Goal: Transaction & Acquisition: Subscribe to service/newsletter

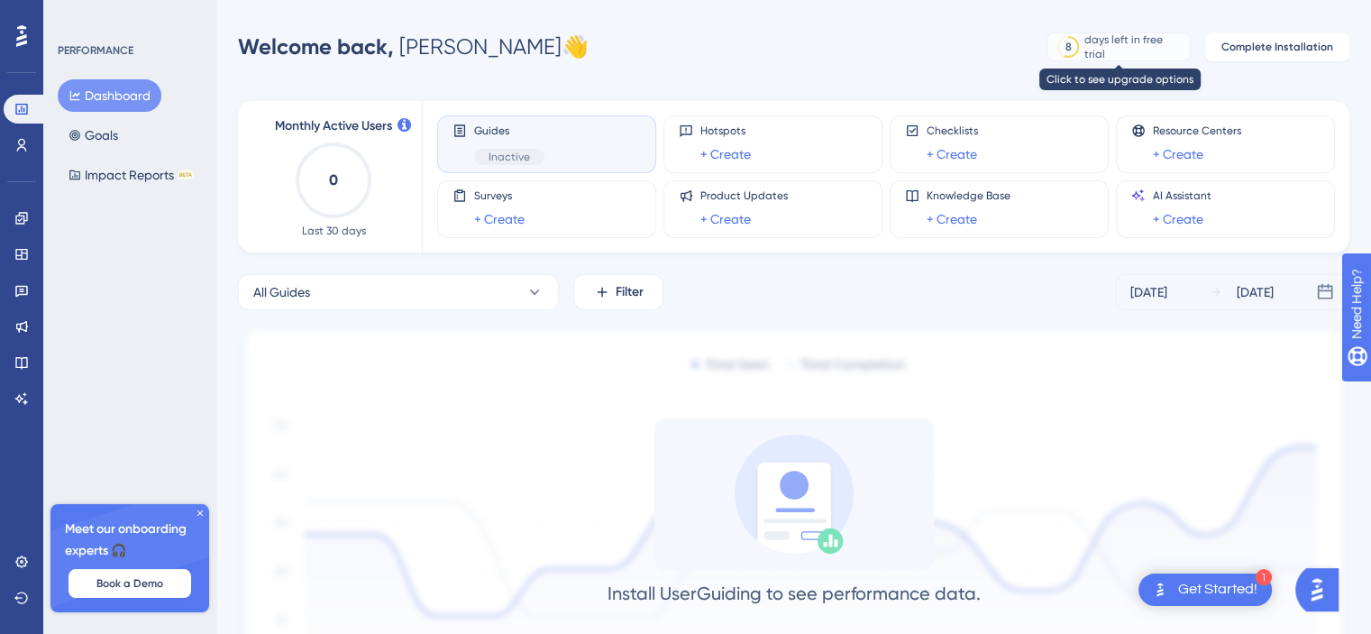
click at [1142, 49] on div "days left in free trial" at bounding box center [1134, 46] width 100 height 29
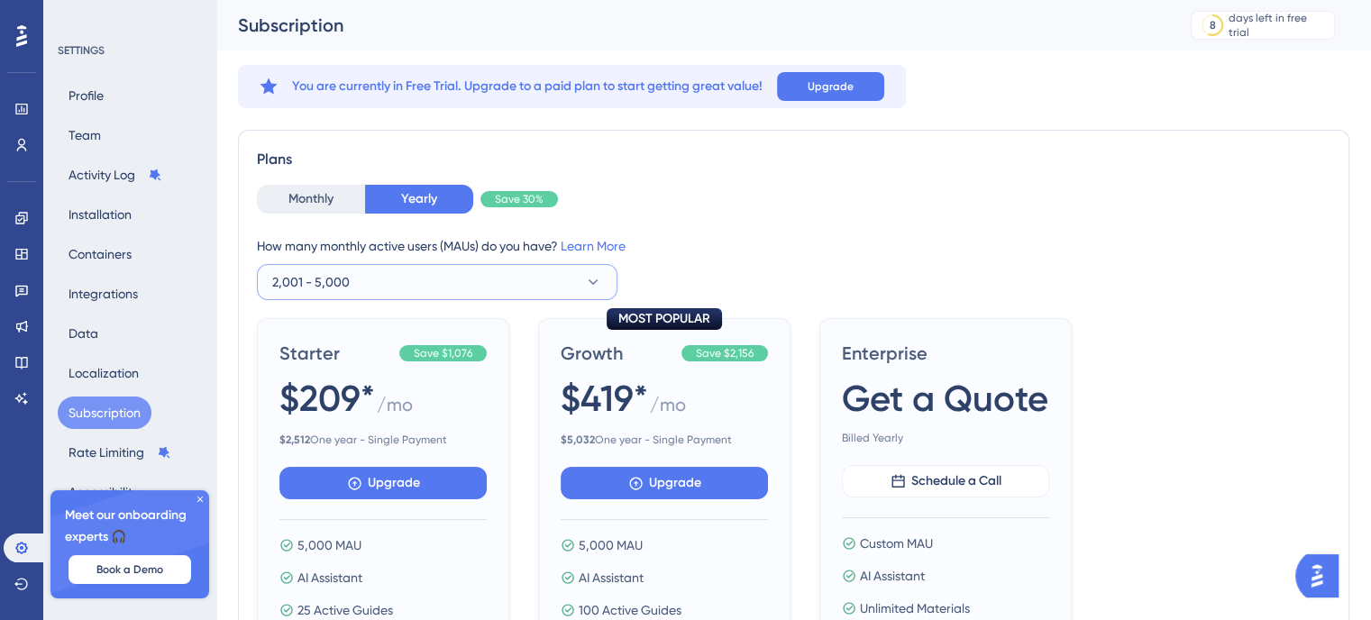
click at [537, 278] on button "2,001 - 5,000" at bounding box center [437, 282] width 360 height 36
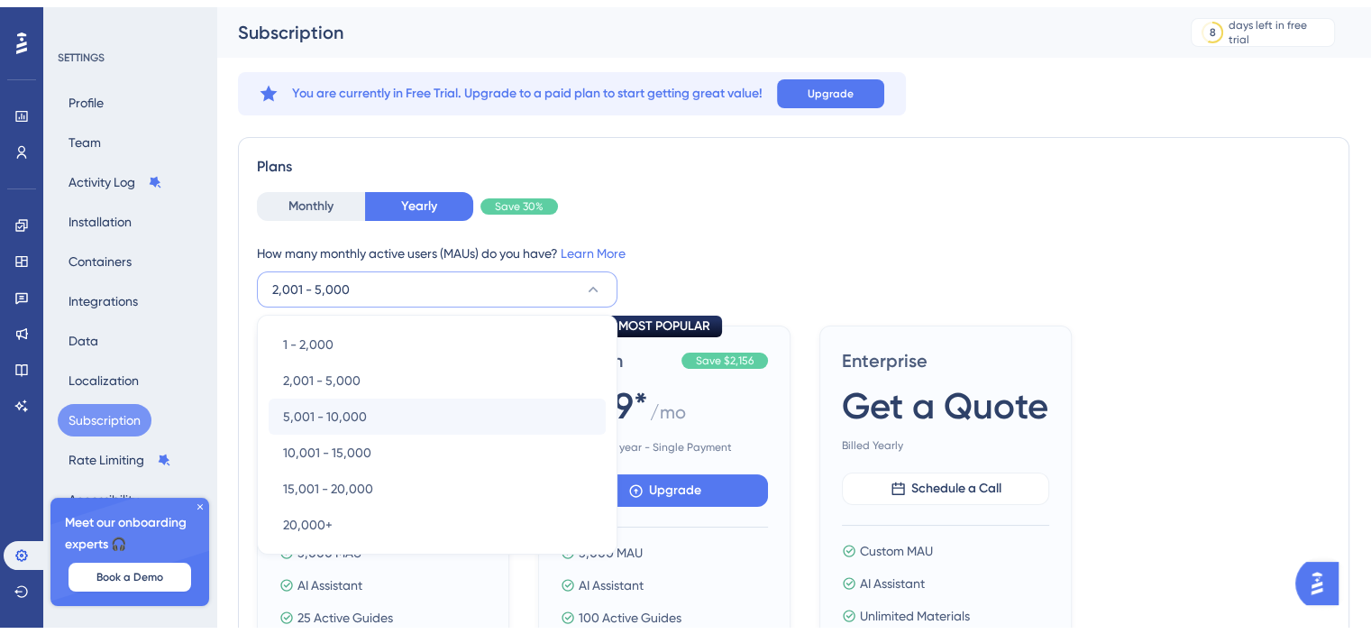
scroll to position [114, 0]
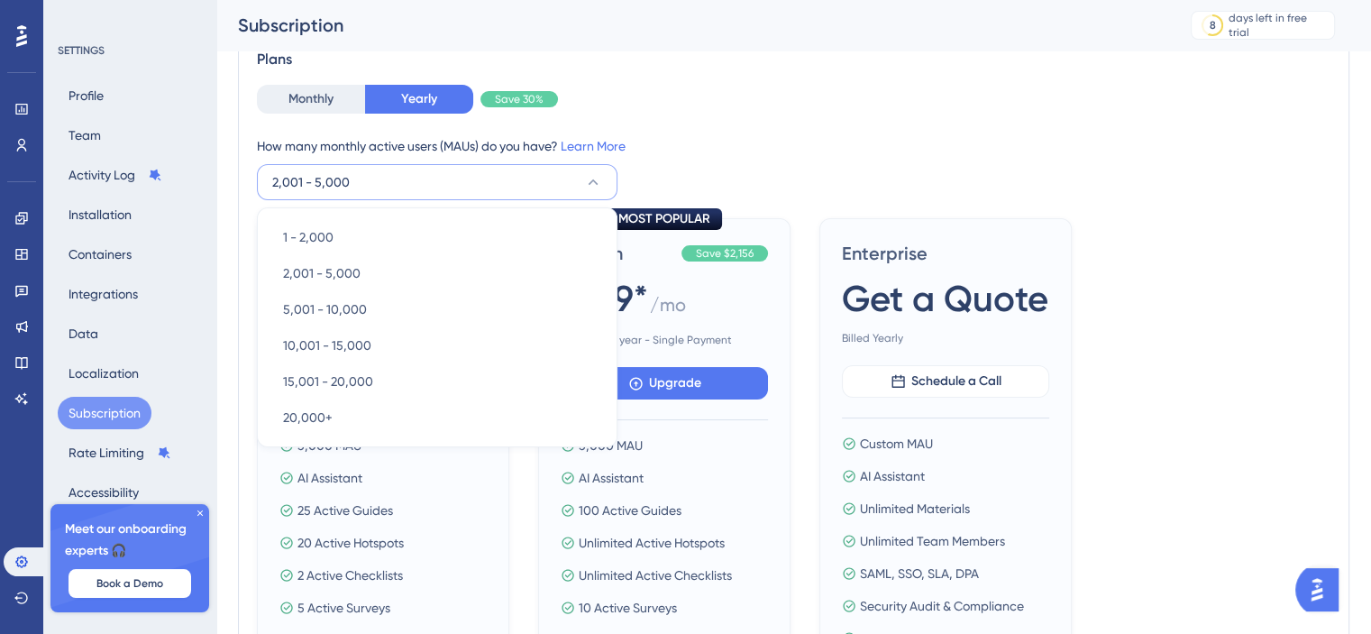
click at [853, 165] on div "How many monthly active users ([PERSON_NAME]) do you have? Learn More 2,001 - 5…" at bounding box center [793, 167] width 1073 height 65
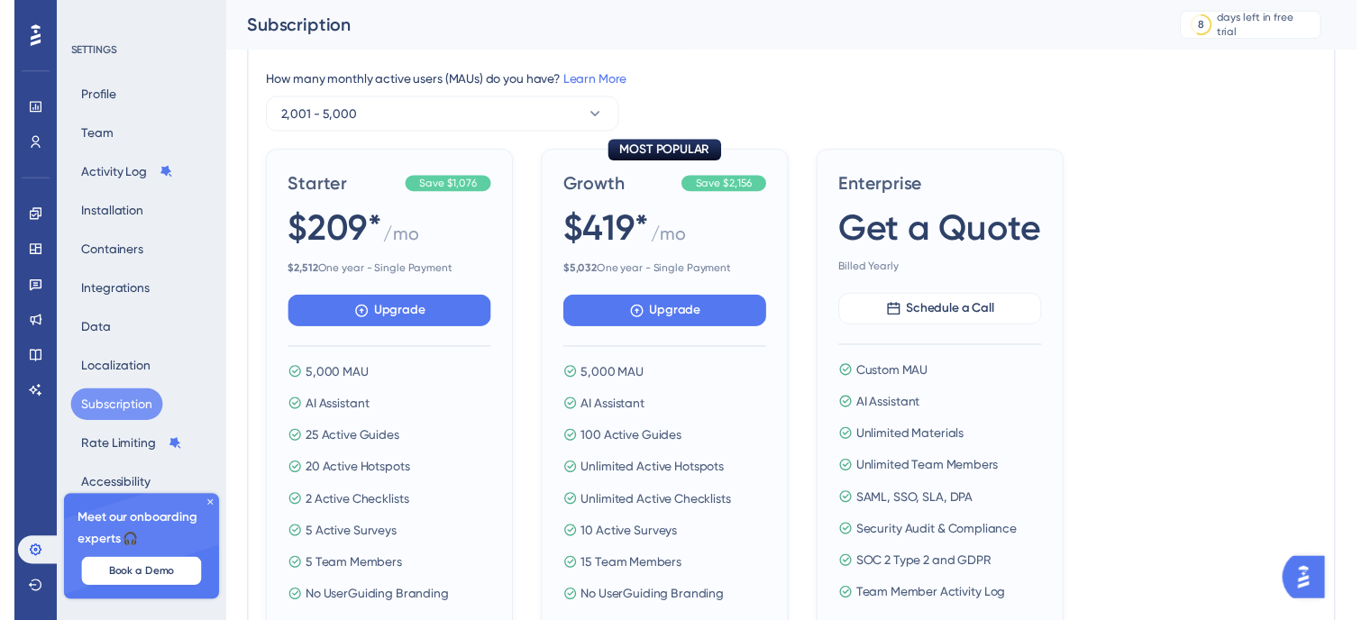
scroll to position [0, 0]
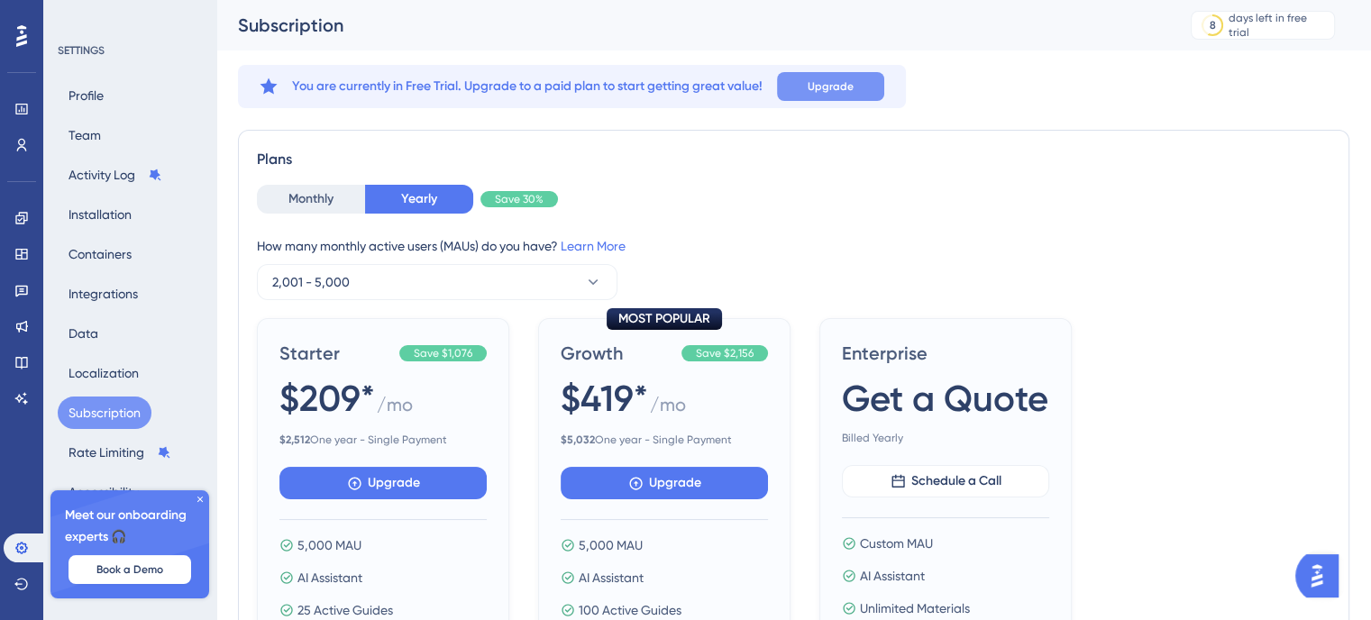
click at [827, 85] on span "Upgrade" at bounding box center [831, 86] width 46 height 14
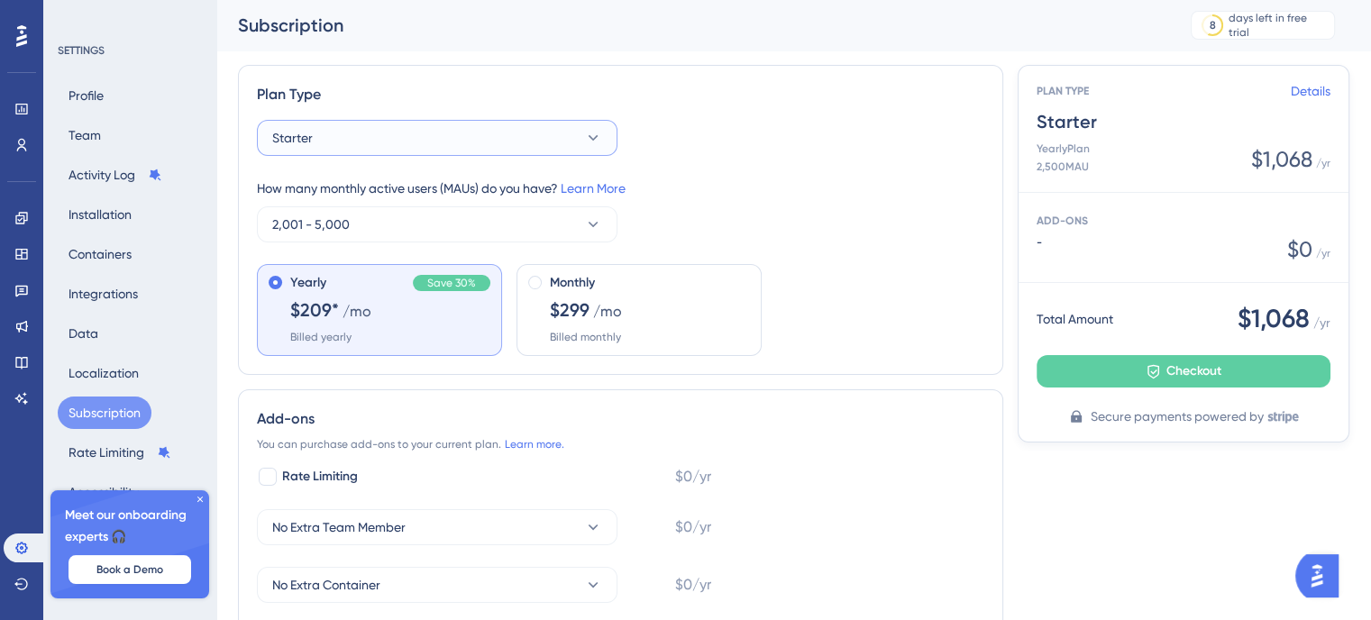
click at [519, 139] on button "Starter" at bounding box center [437, 138] width 360 height 36
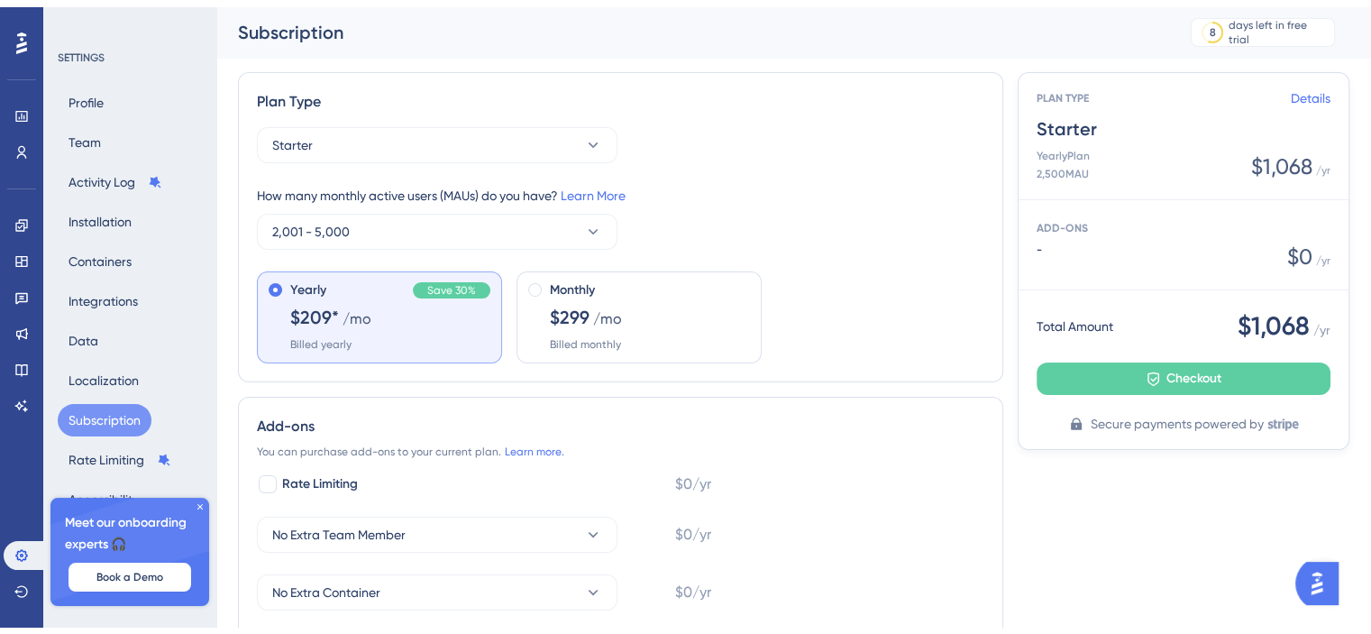
scroll to position [270, 0]
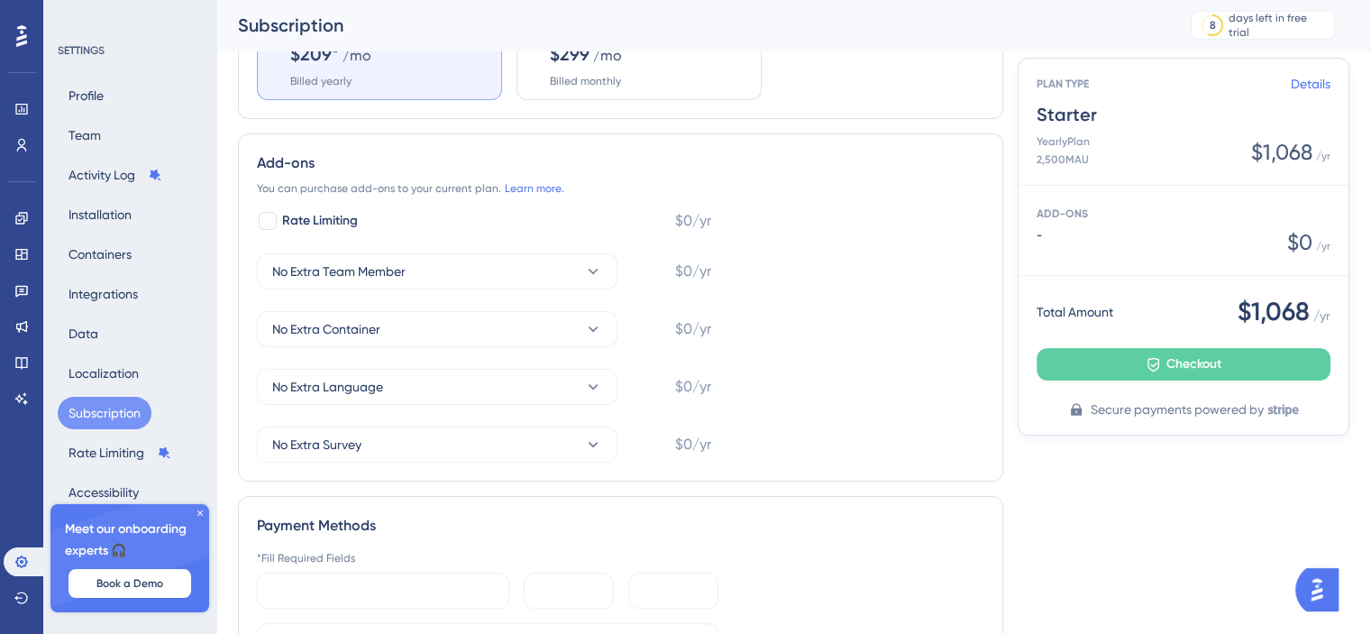
click at [198, 512] on icon at bounding box center [199, 512] width 5 height 5
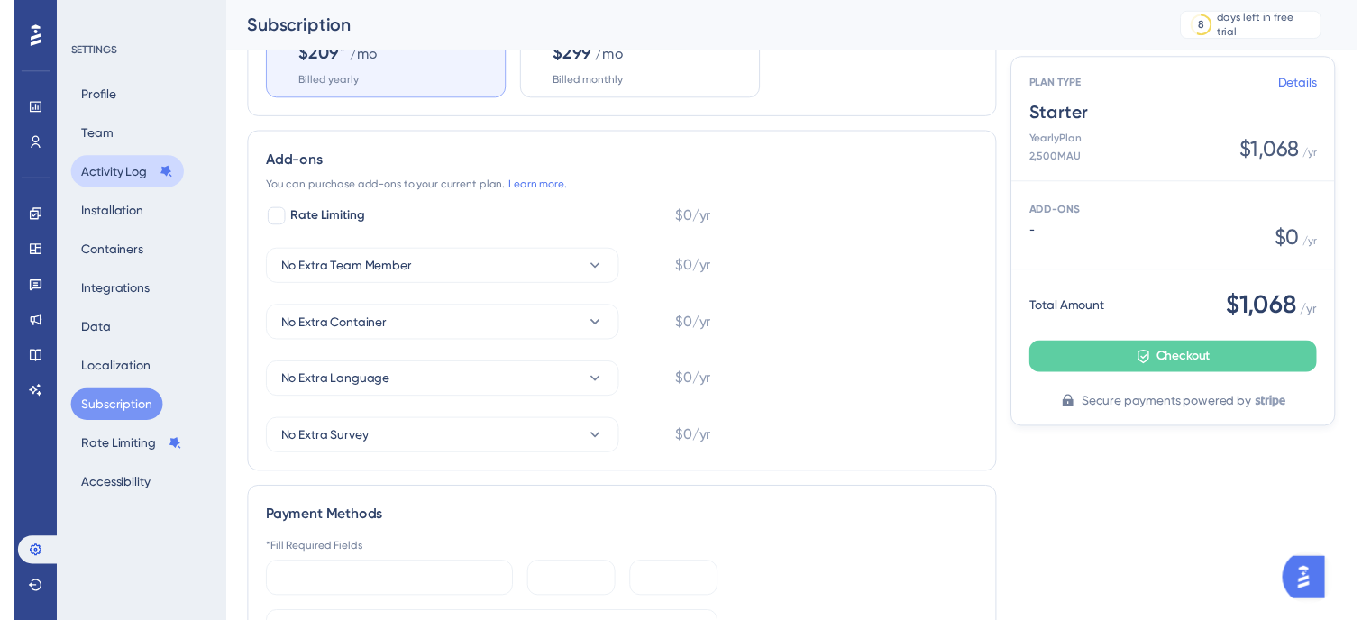
scroll to position [0, 0]
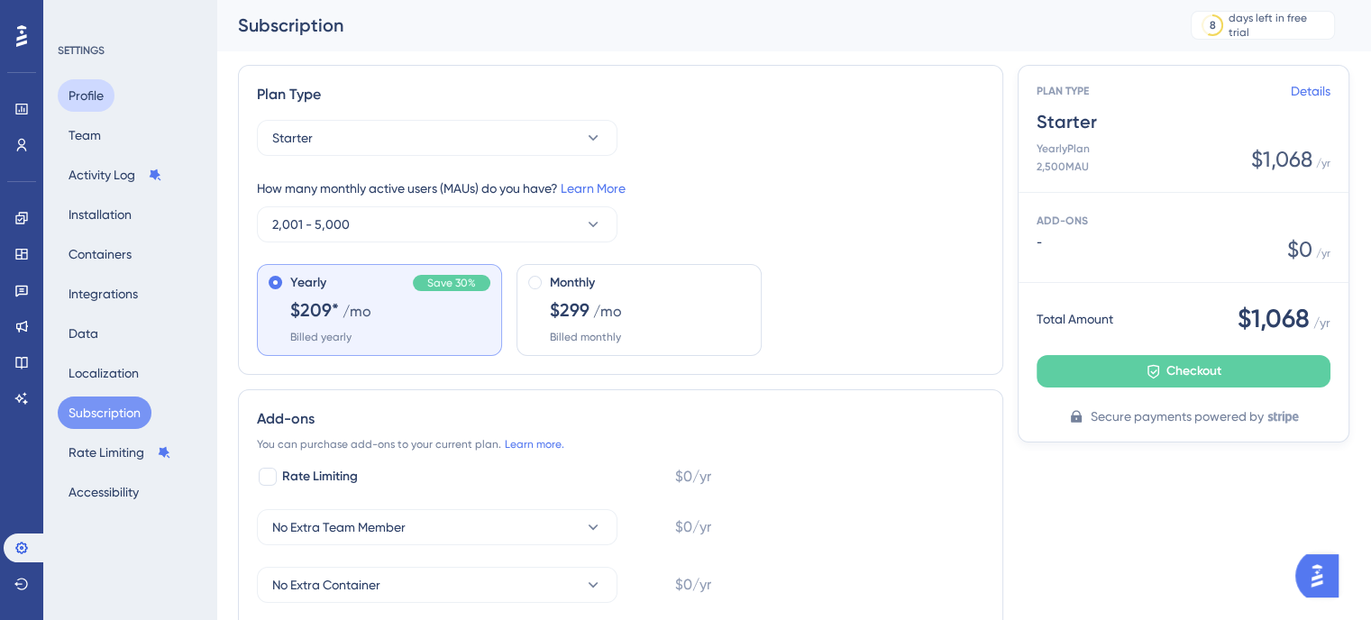
click at [105, 108] on button "Profile" at bounding box center [86, 95] width 57 height 32
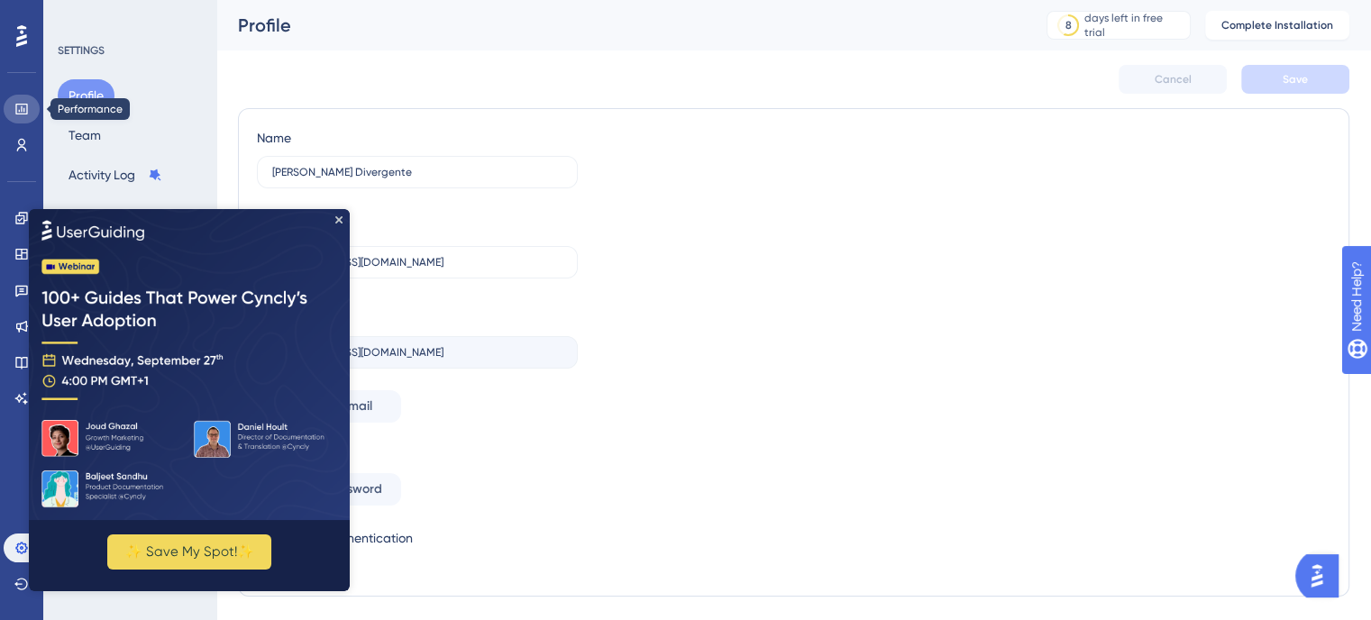
click at [19, 121] on link at bounding box center [22, 109] width 36 height 29
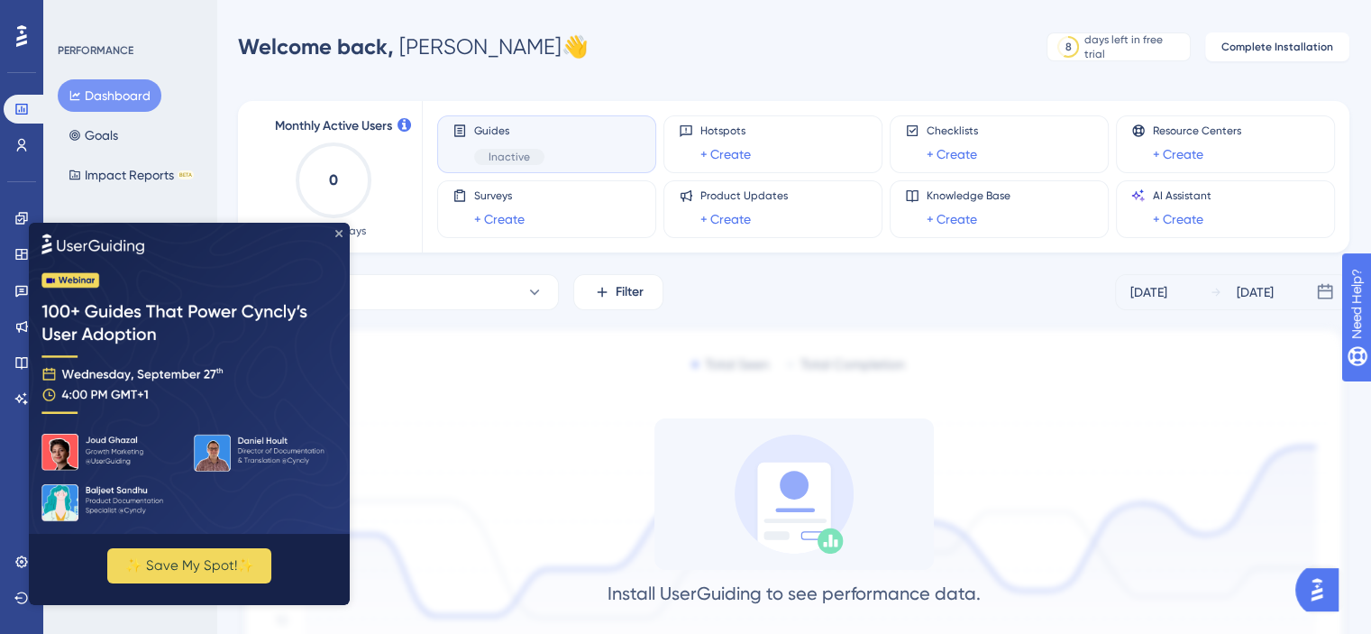
click at [337, 233] on icon "Close Preview" at bounding box center [338, 233] width 7 height 7
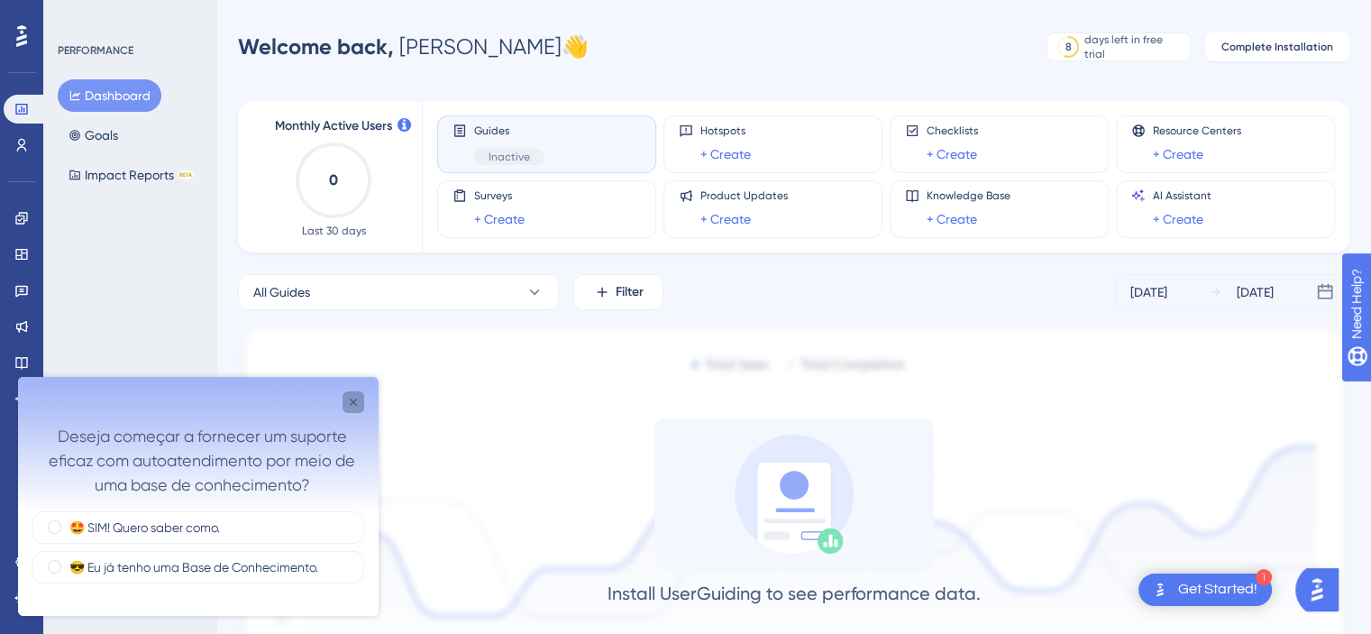
click at [353, 405] on icon "Close survey" at bounding box center [353, 402] width 14 height 14
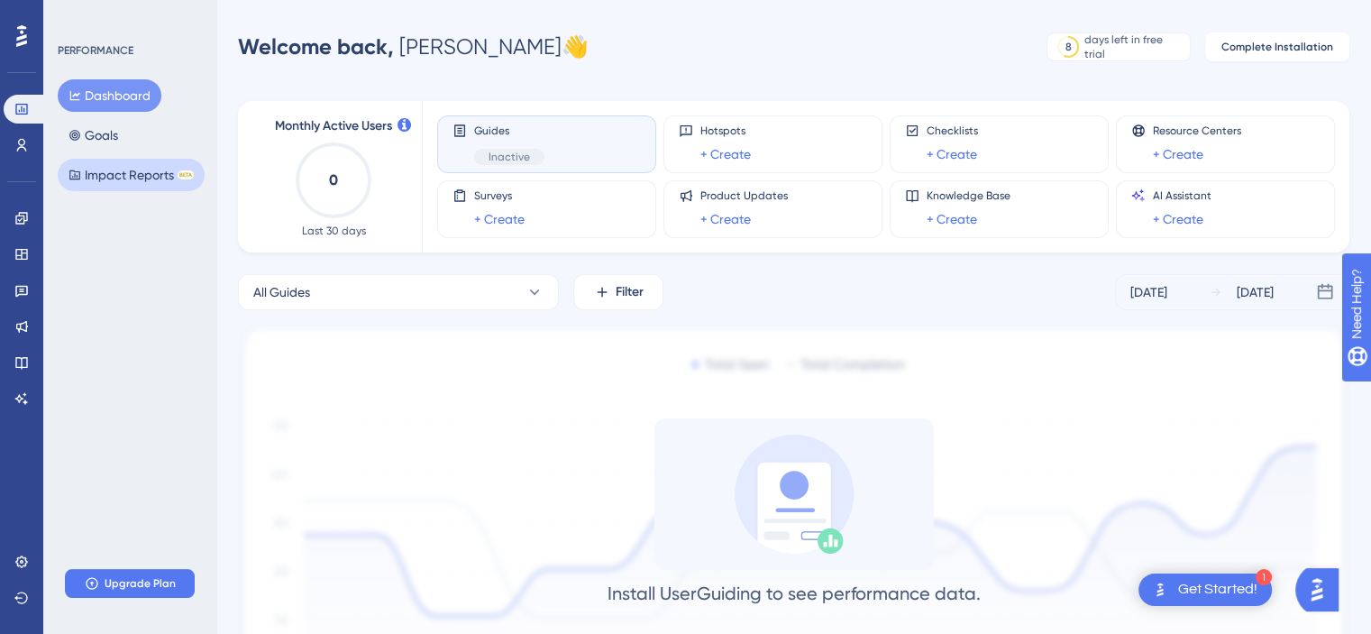
click at [119, 180] on button "Impact Reports BETA" at bounding box center [131, 175] width 147 height 32
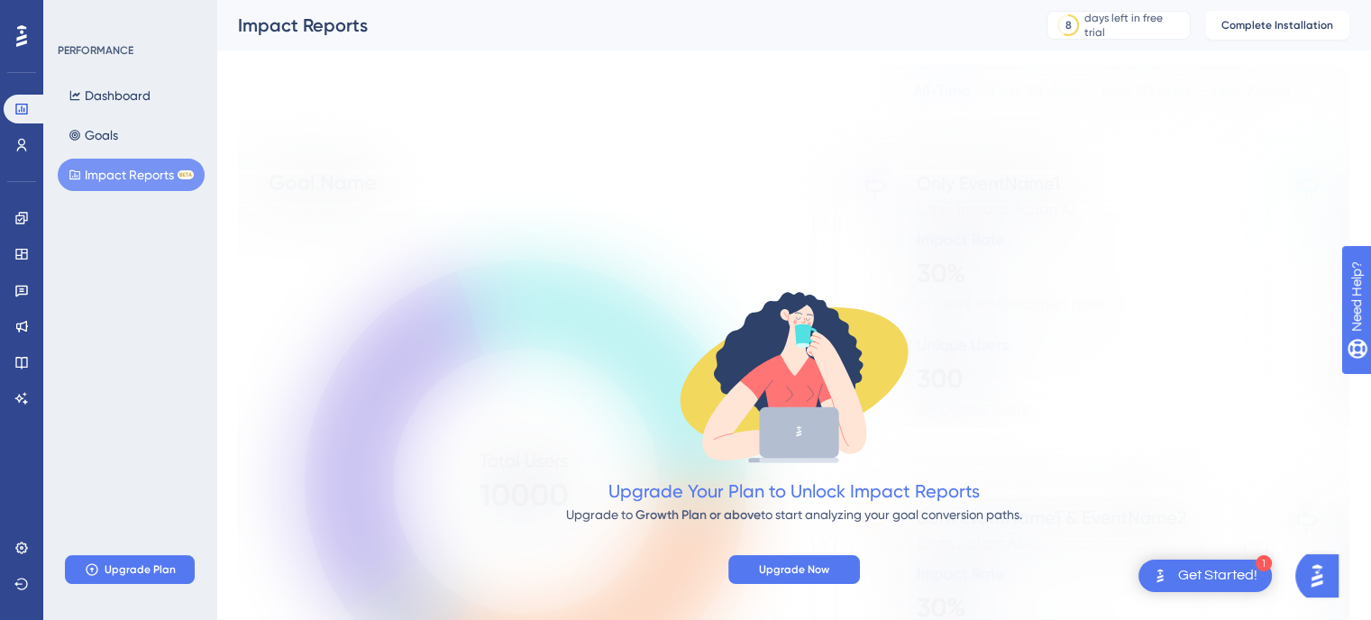
click at [26, 160] on div "Engagement Widgets Feedback Product Updates Knowledge Base AI Assistant" at bounding box center [22, 286] width 36 height 253
click at [19, 136] on link at bounding box center [22, 145] width 36 height 29
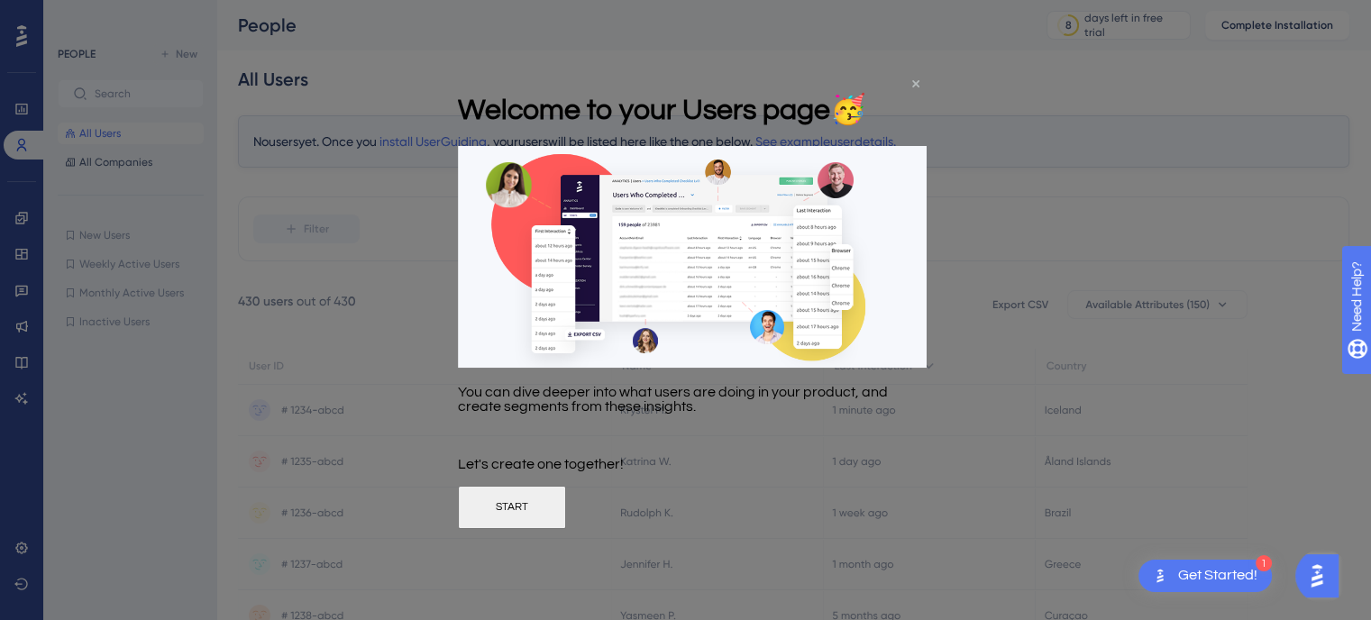
click at [917, 86] on icon "Close Preview" at bounding box center [915, 82] width 7 height 7
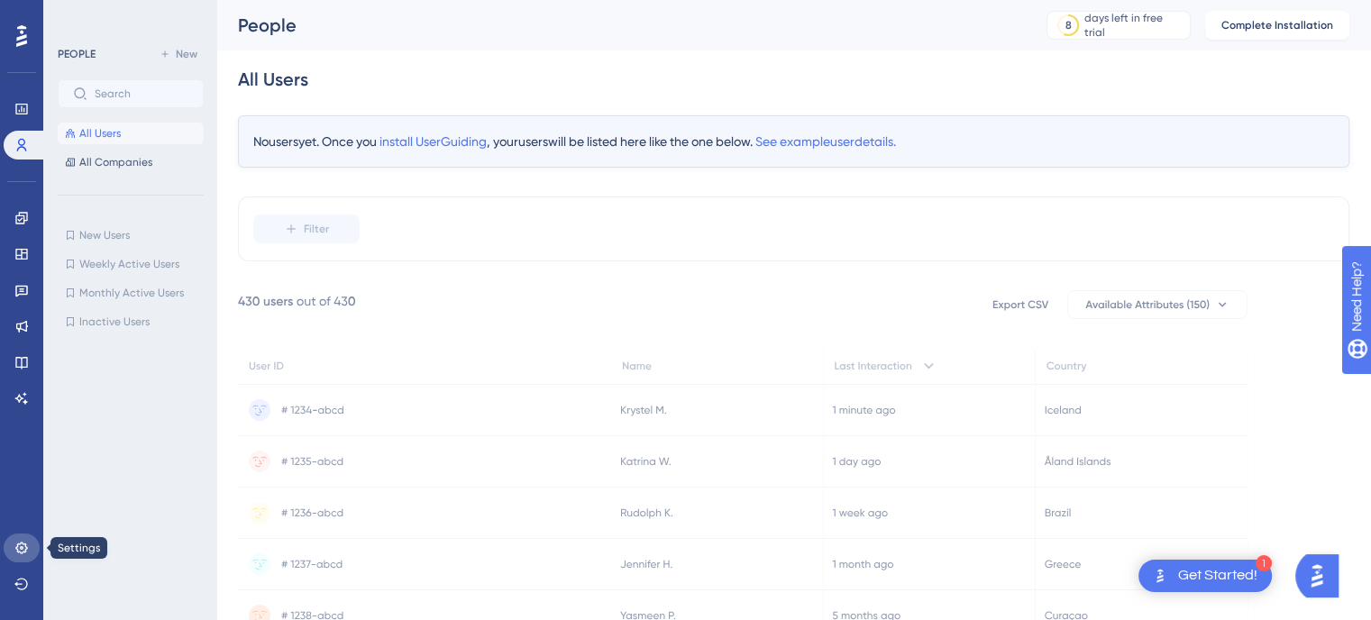
click at [29, 552] on link at bounding box center [22, 548] width 36 height 29
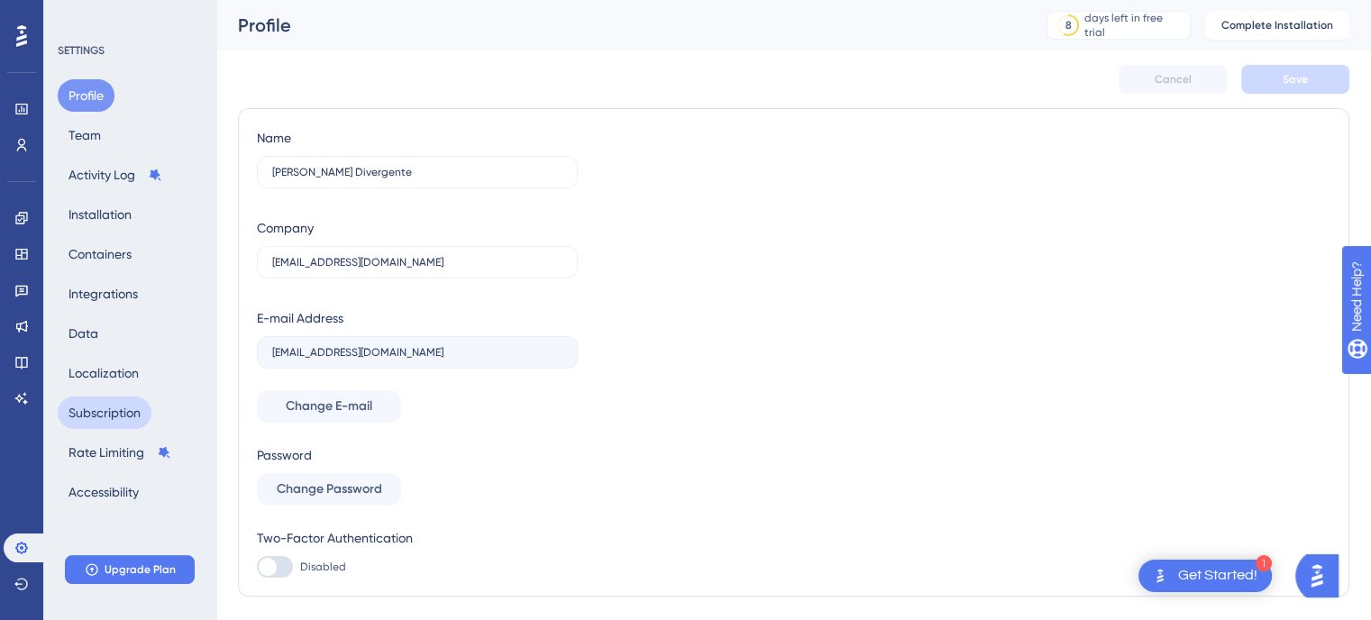
click at [120, 409] on button "Subscription" at bounding box center [105, 413] width 94 height 32
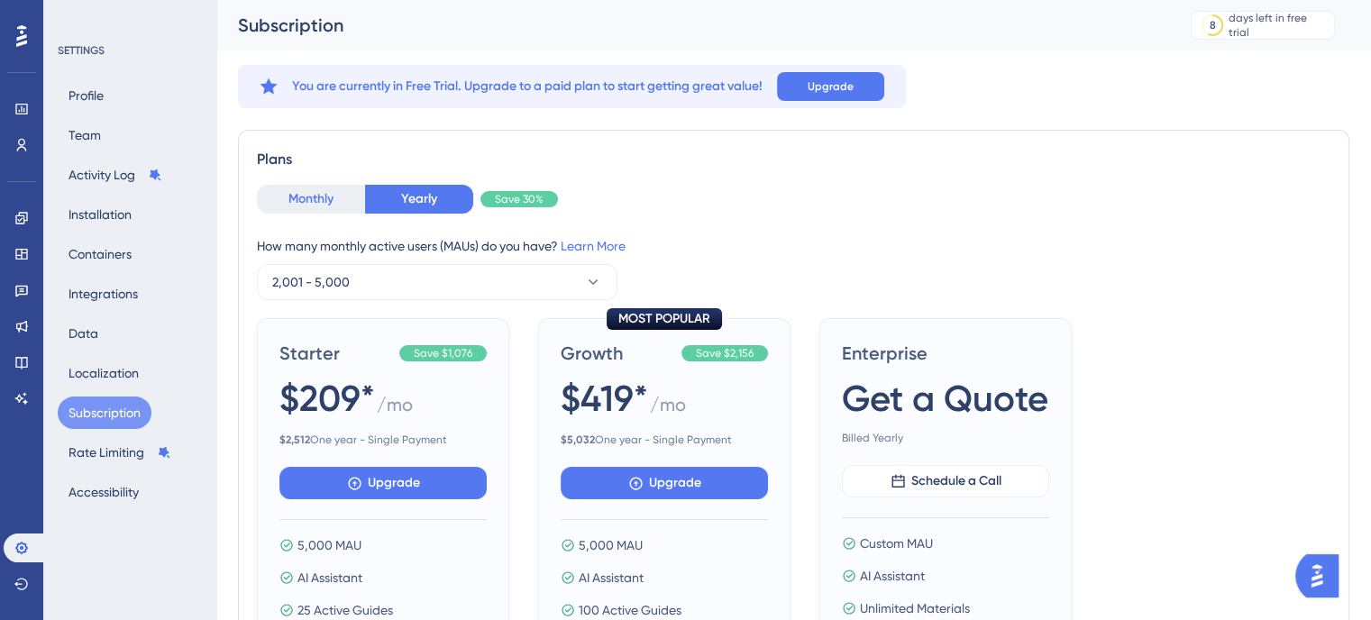
click at [331, 205] on button "Monthly" at bounding box center [311, 199] width 108 height 29
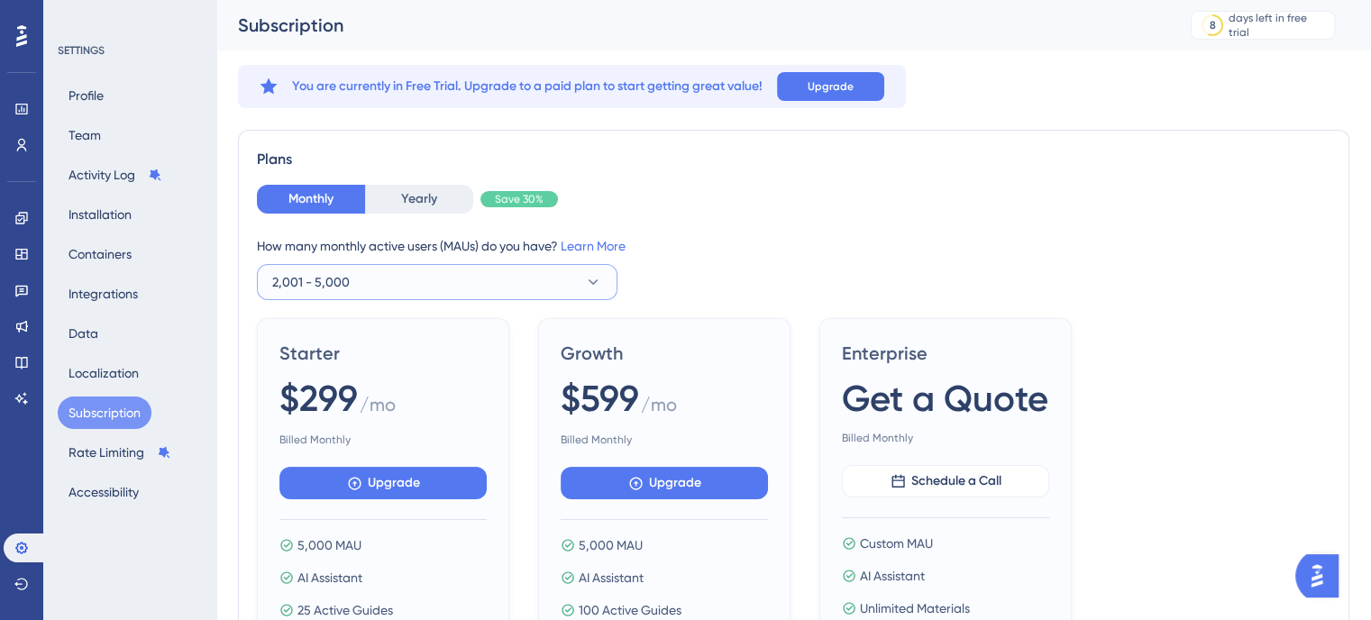
click at [598, 270] on button "2,001 - 5,000" at bounding box center [437, 282] width 360 height 36
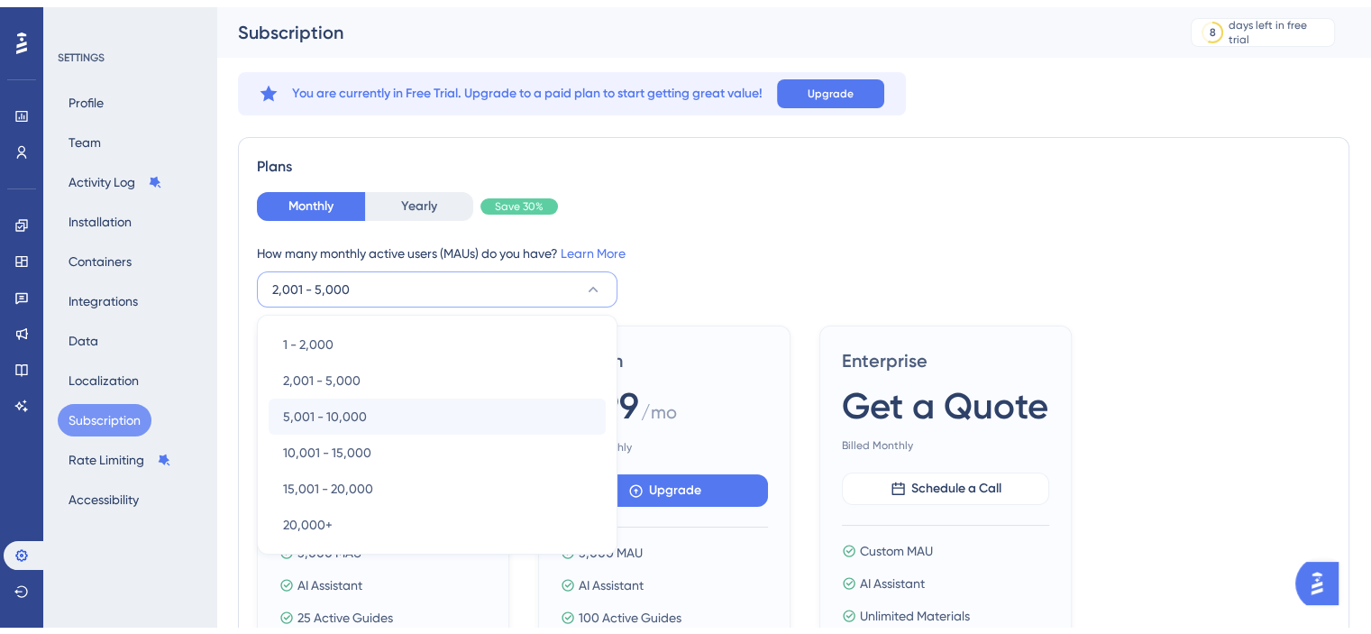
scroll to position [116, 0]
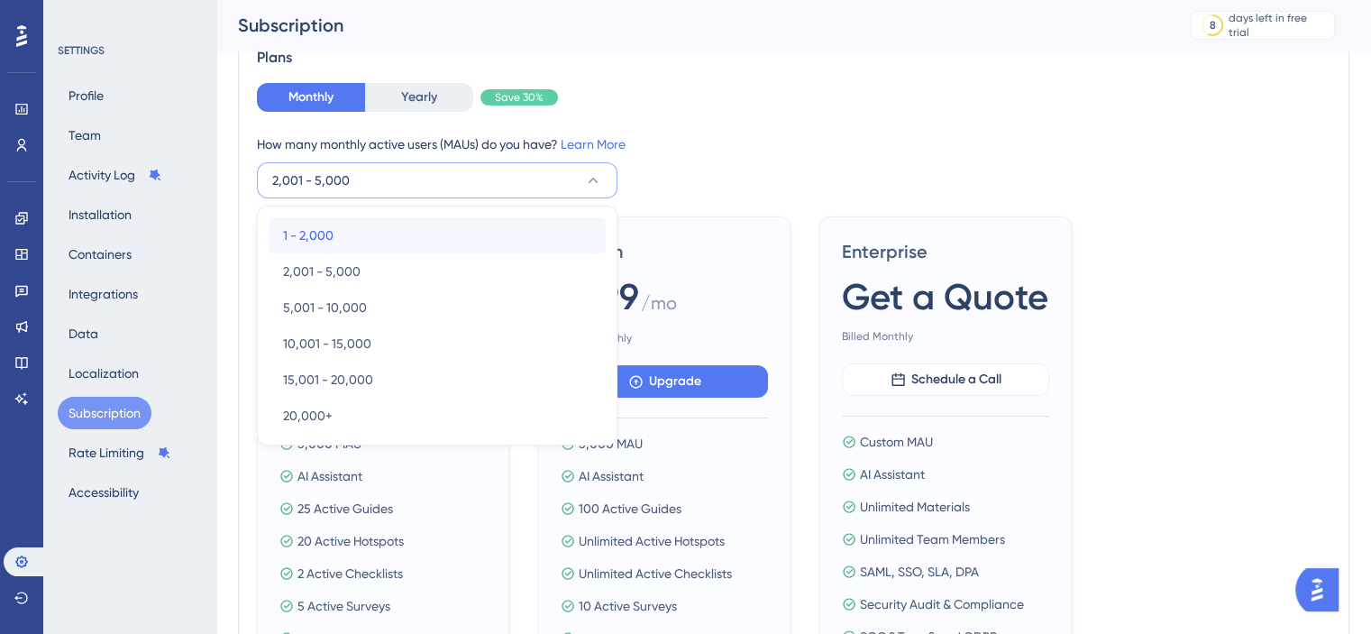
click at [440, 241] on div "1 - 2,000 1 - 2,000" at bounding box center [437, 235] width 308 height 36
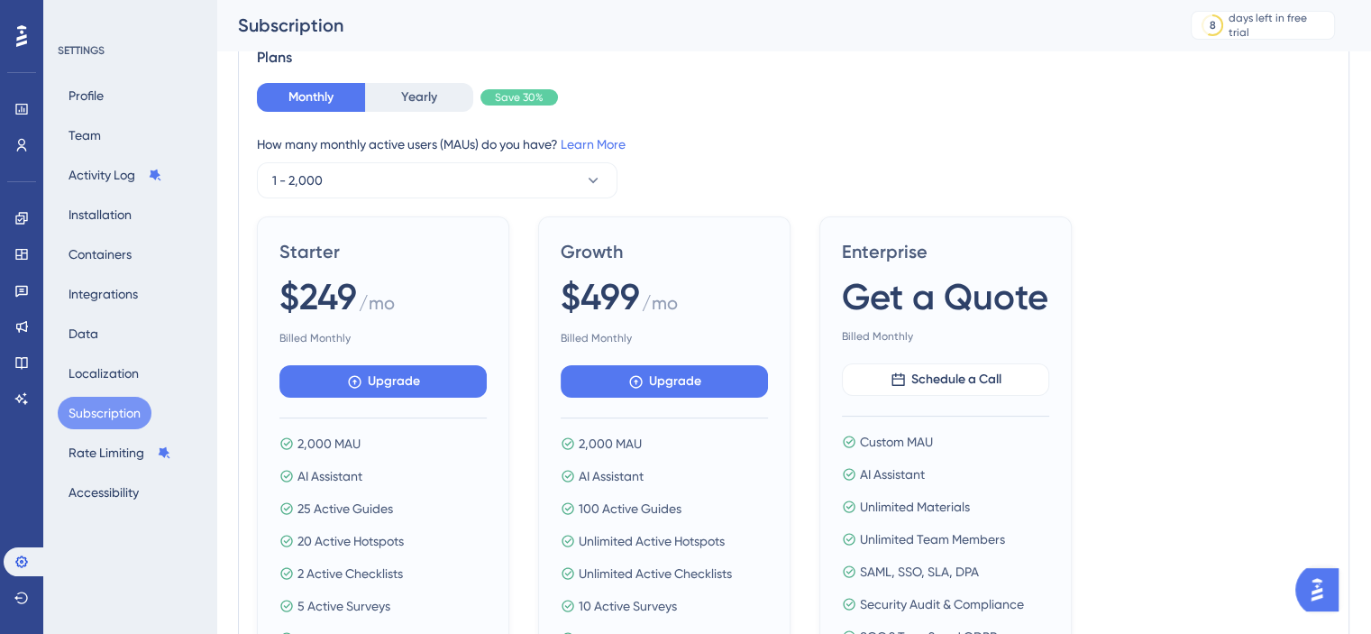
click at [846, 158] on div "How many monthly active users ([PERSON_NAME]) do you have? Learn More 1 - 2,000" at bounding box center [793, 165] width 1073 height 65
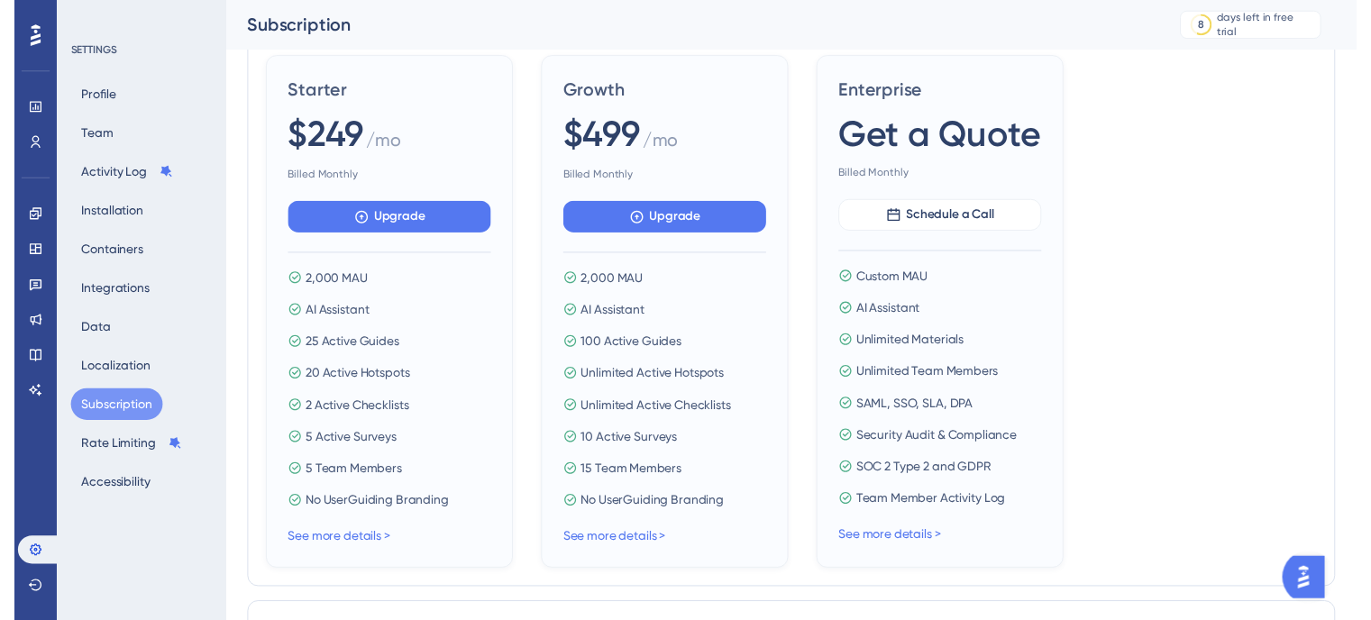
scroll to position [0, 0]
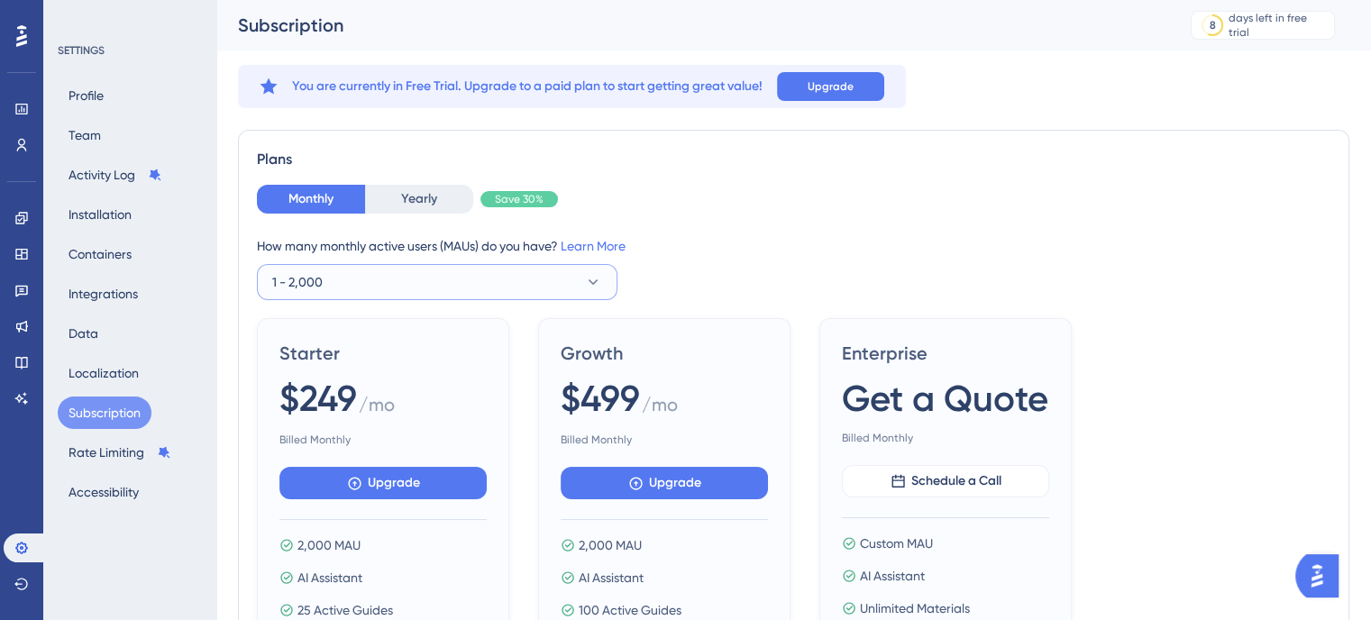
click at [451, 281] on button "1 - 2,000" at bounding box center [437, 282] width 360 height 36
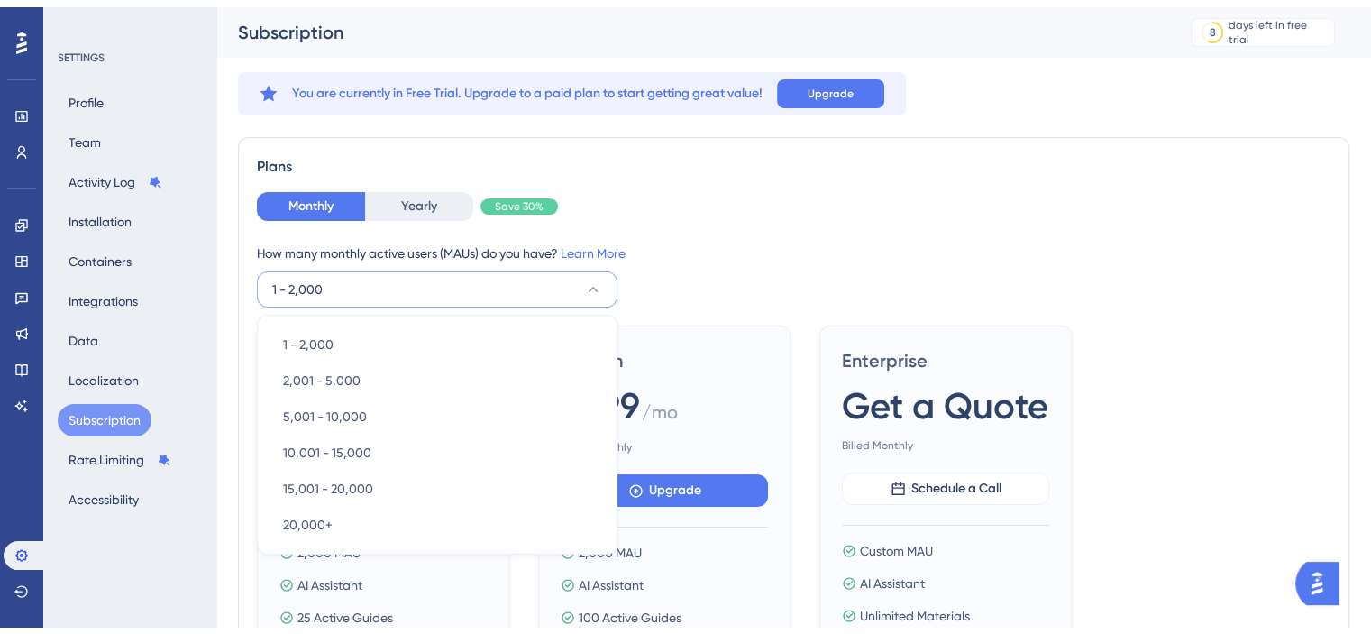
scroll to position [114, 0]
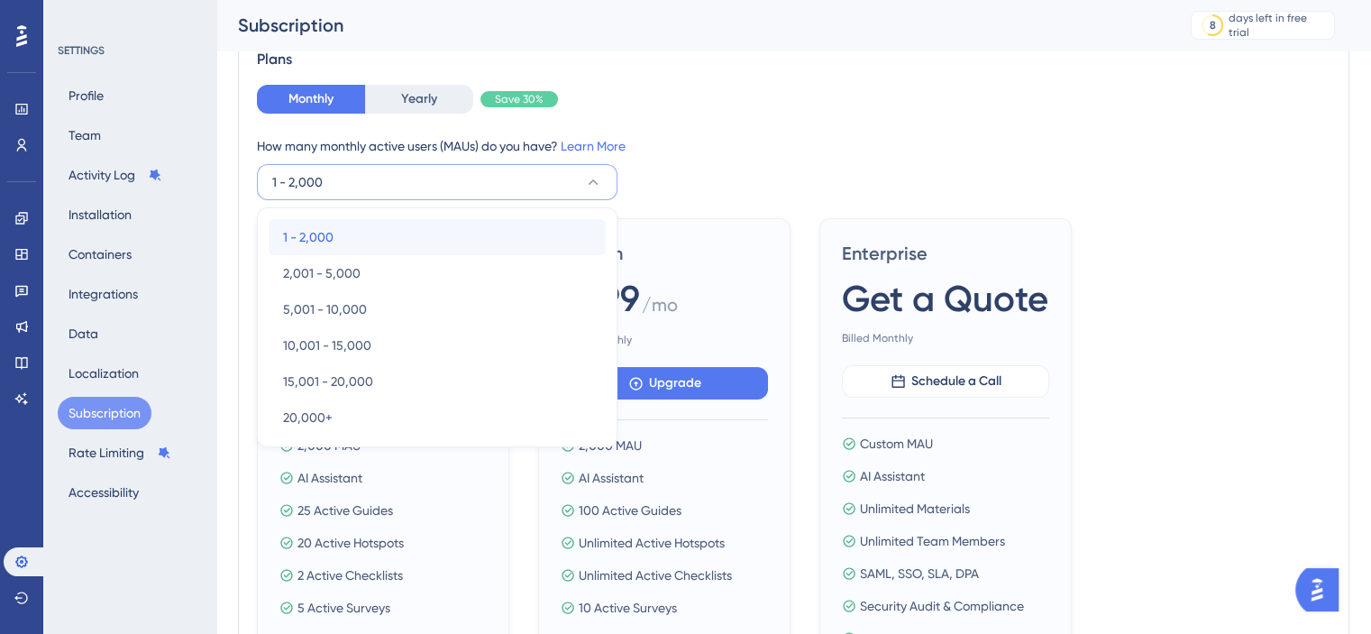
click at [351, 233] on div "1 - 2,000 1 - 2,000" at bounding box center [437, 237] width 308 height 36
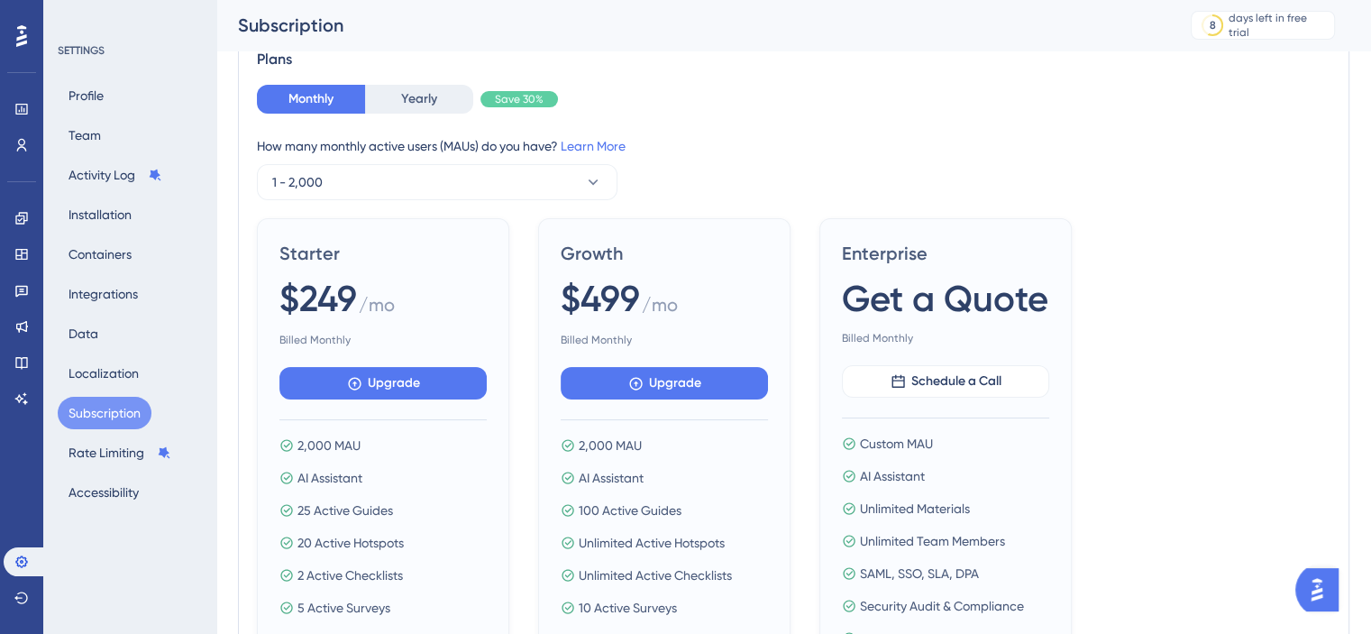
click at [826, 172] on div "How many monthly active users ([PERSON_NAME]) do you have? Learn More 1 - 2,000" at bounding box center [793, 167] width 1073 height 65
click at [446, 85] on button "Yearly" at bounding box center [419, 99] width 108 height 29
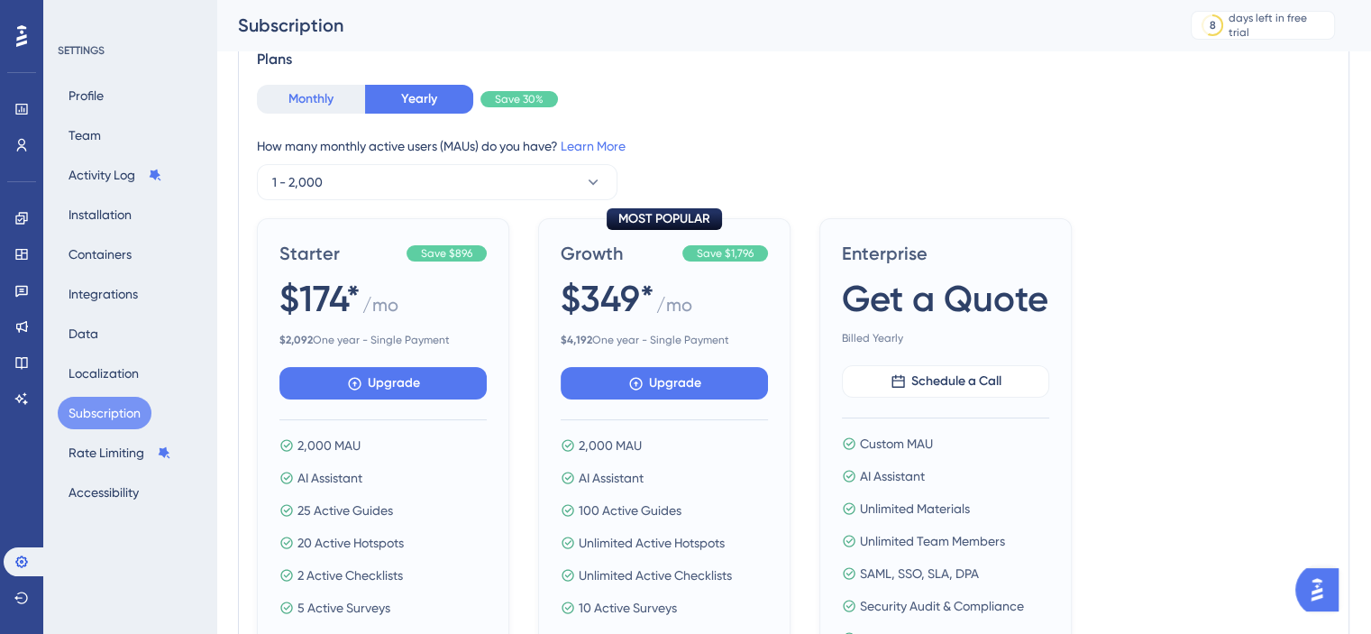
click at [303, 104] on button "Monthly" at bounding box center [311, 99] width 108 height 29
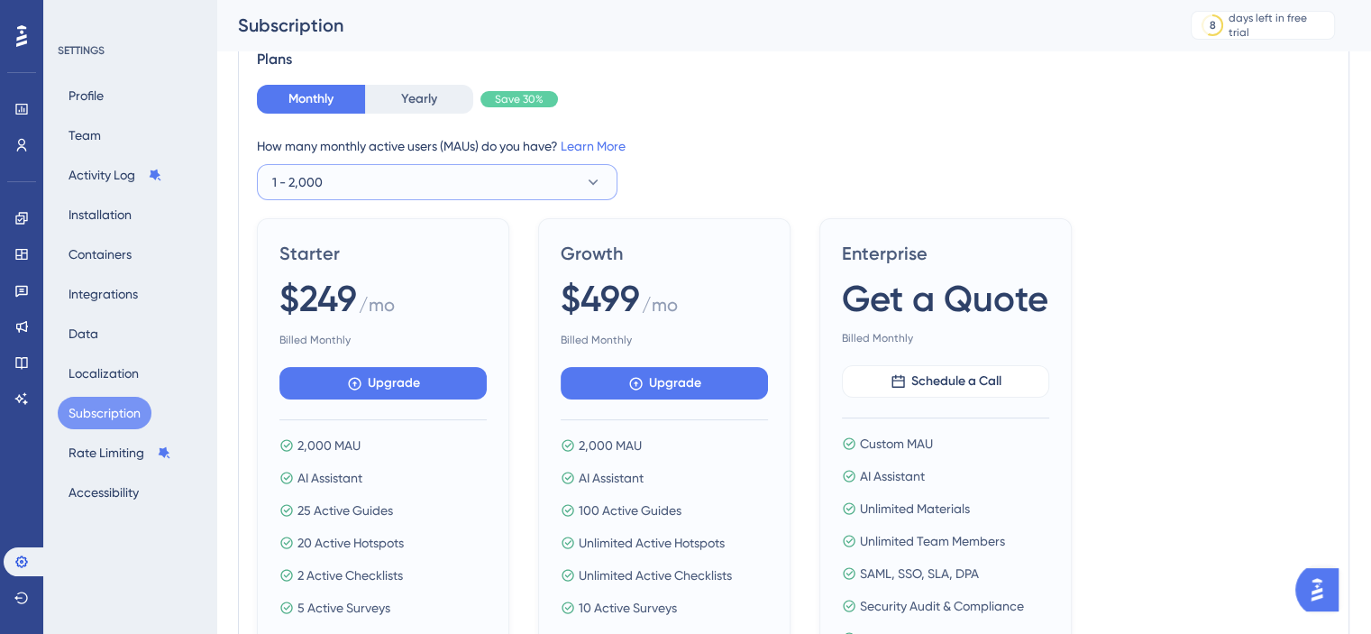
click at [363, 179] on button "1 - 2,000" at bounding box center [437, 182] width 360 height 36
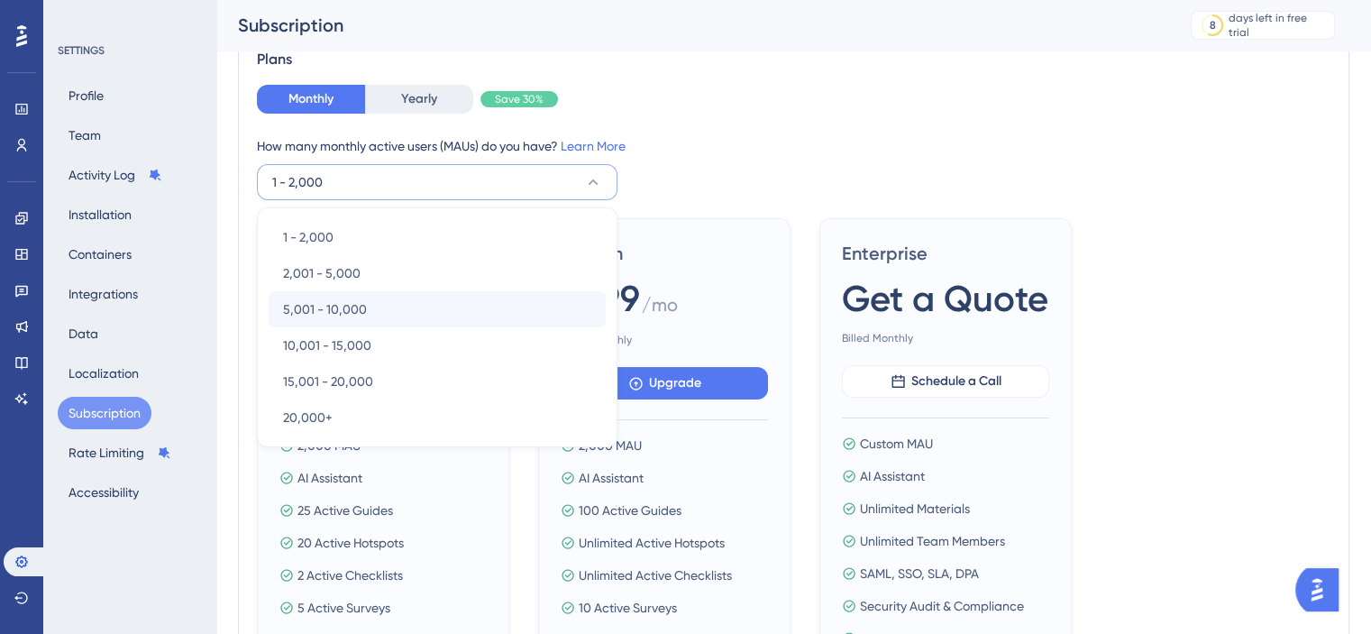
scroll to position [123, 0]
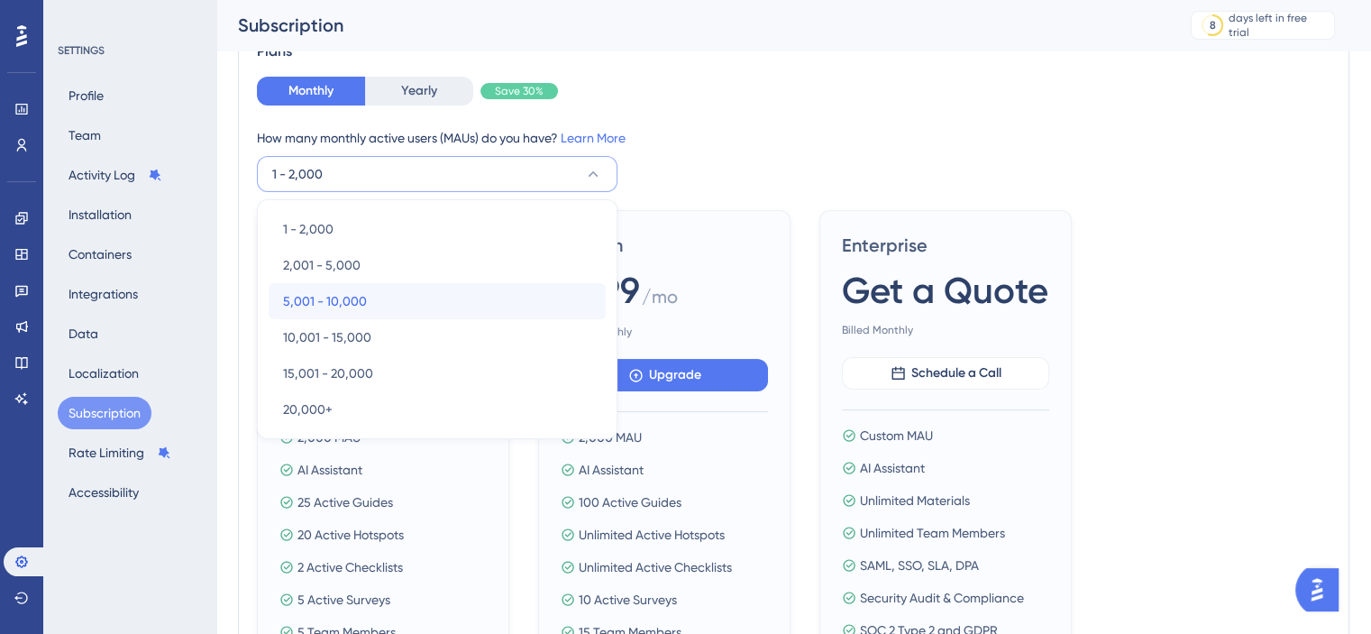
click at [342, 305] on span "5,001 - 10,000" at bounding box center [325, 301] width 84 height 22
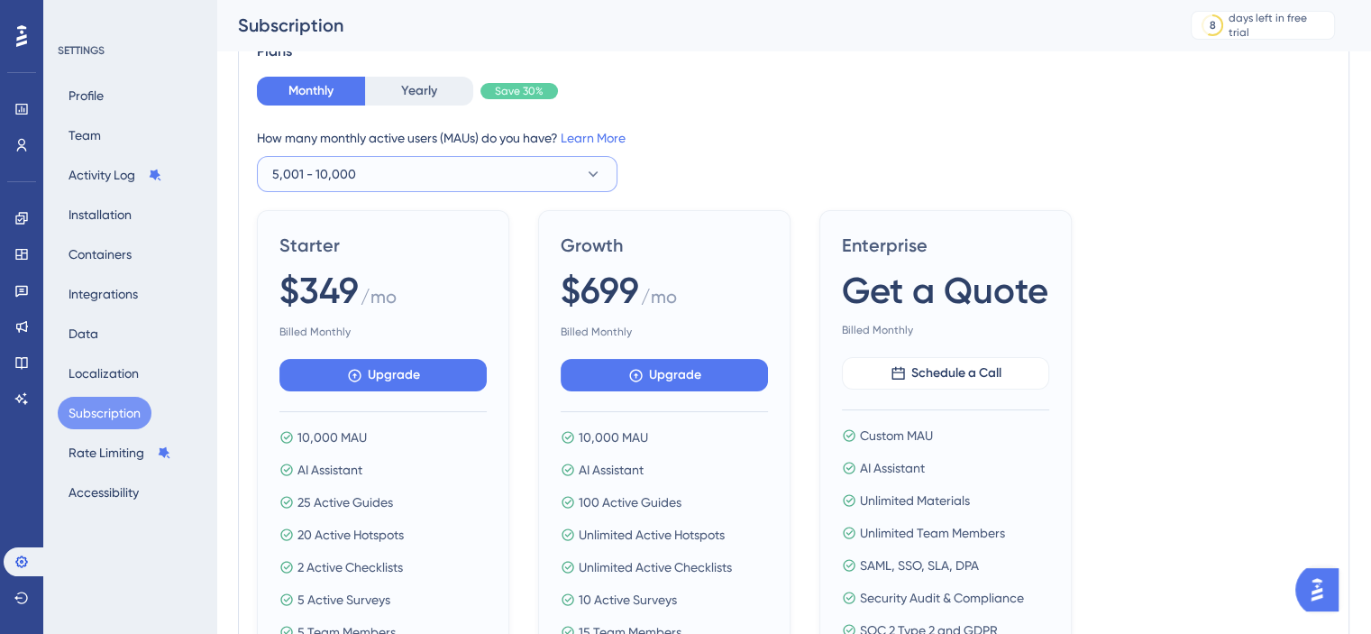
click at [386, 171] on button "5,001 - 10,000" at bounding box center [437, 174] width 360 height 36
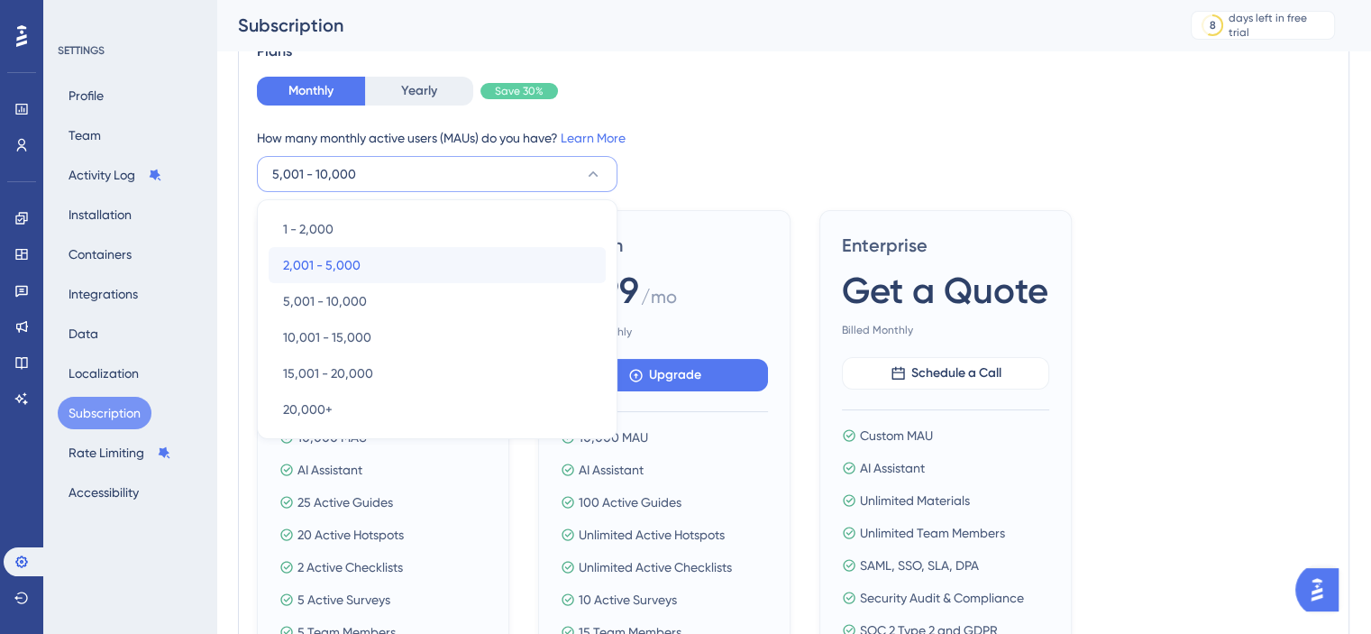
click at [351, 254] on span "2,001 - 5,000" at bounding box center [322, 265] width 78 height 22
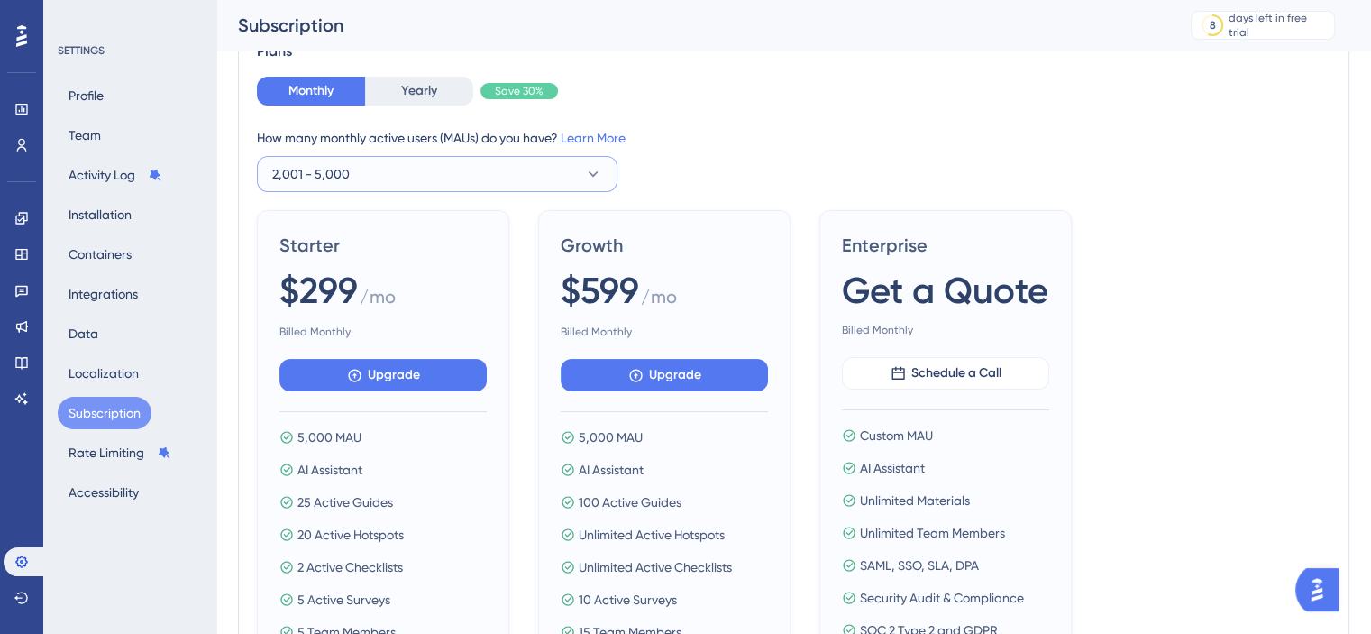
click at [403, 174] on button "2,001 - 5,000" at bounding box center [437, 174] width 360 height 36
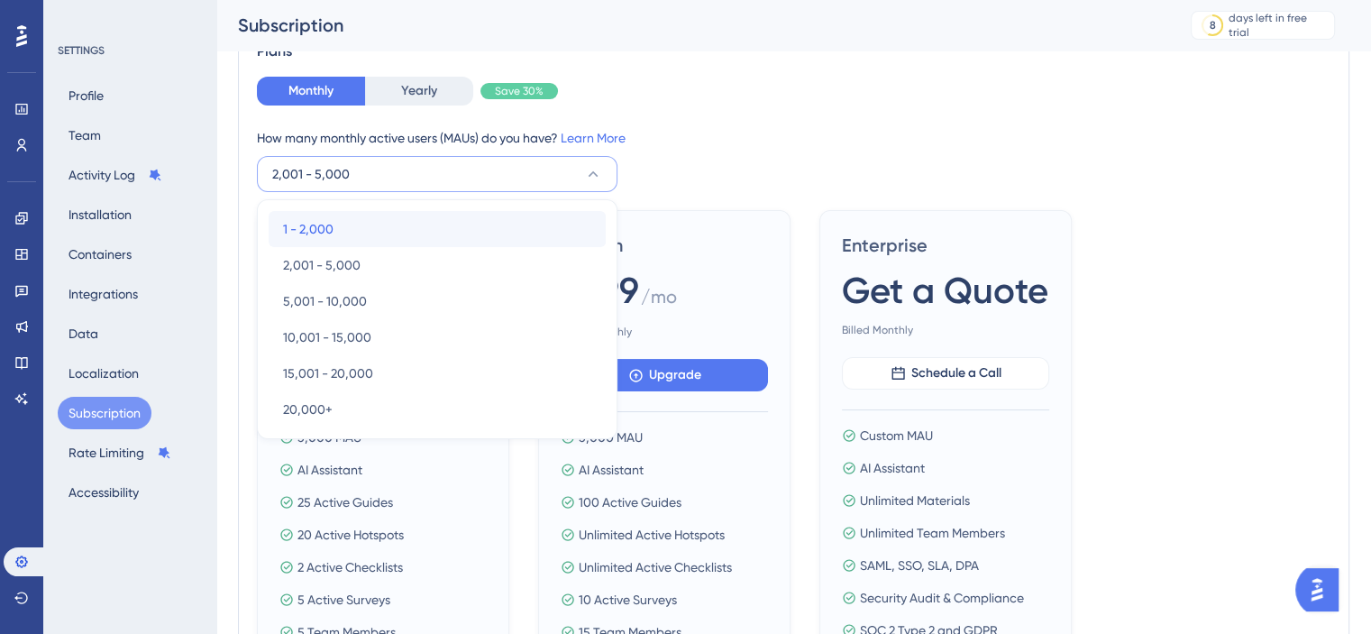
click at [360, 237] on div "1 - 2,000 1 - 2,000" at bounding box center [437, 229] width 308 height 36
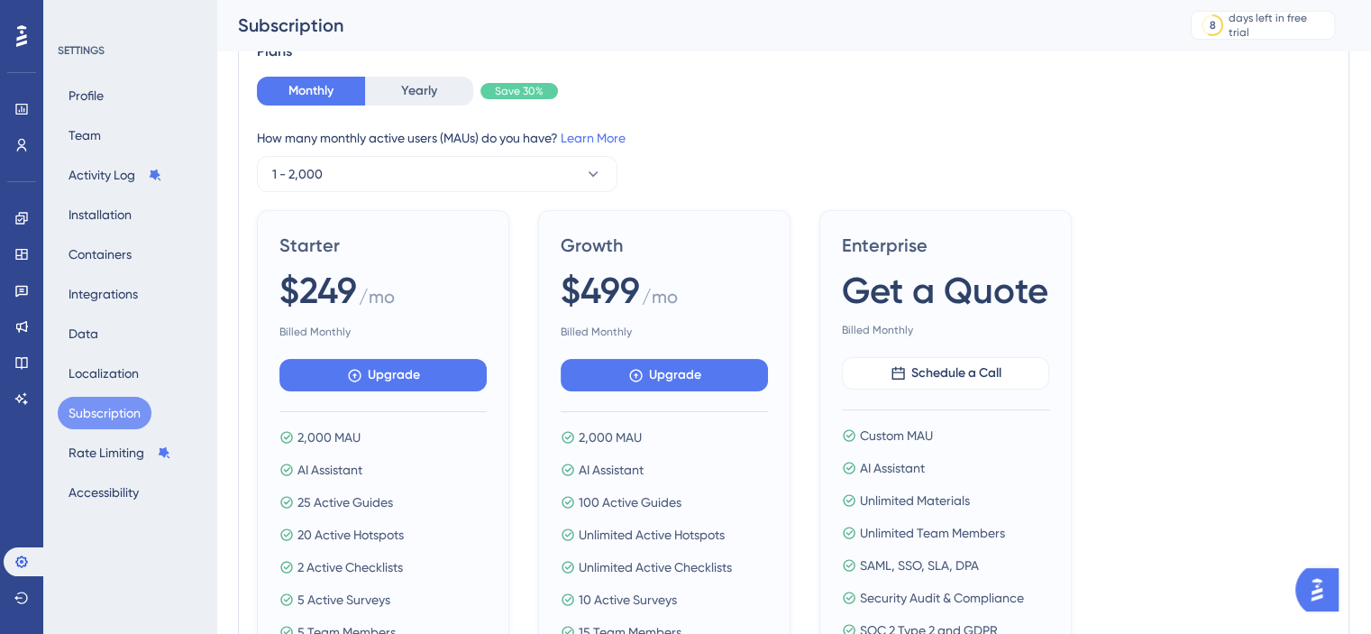
click at [363, 195] on div "Monthly Yearly Save 30% How many monthly active users ([PERSON_NAME]) do you ha…" at bounding box center [793, 405] width 1073 height 657
drag, startPoint x: 357, startPoint y: 181, endPoint x: 351, endPoint y: 195, distance: 14.6
click at [357, 181] on button "1 - 2,000" at bounding box center [437, 174] width 360 height 36
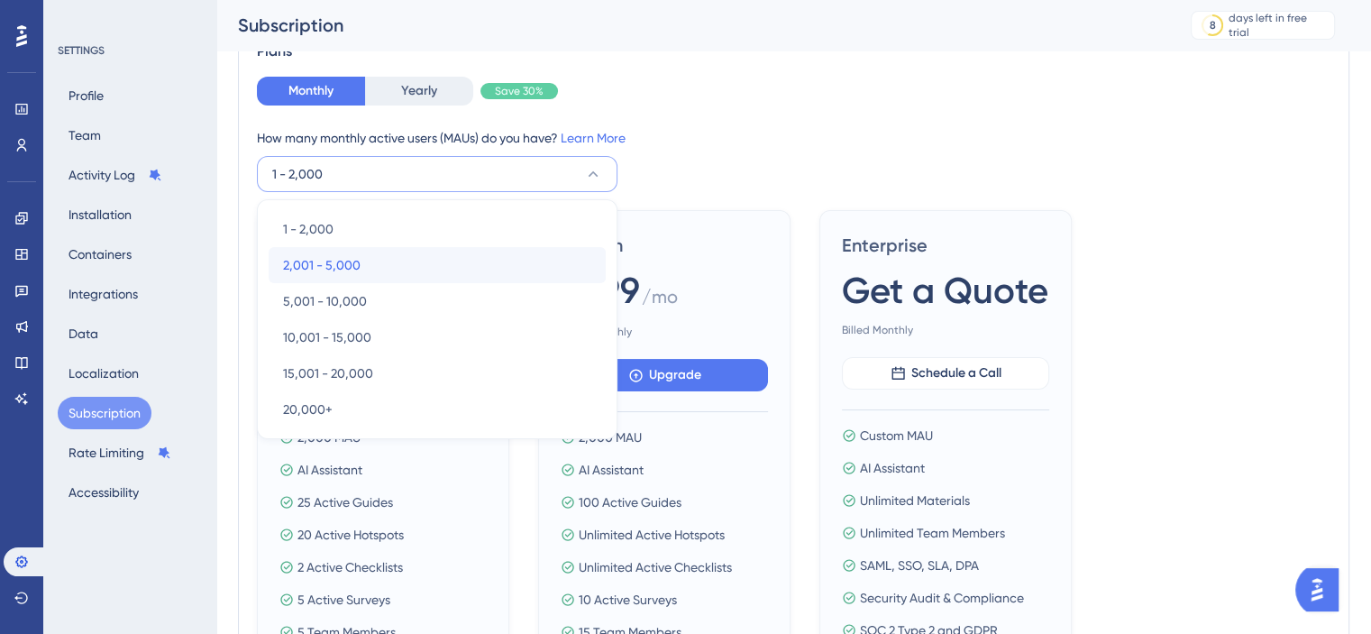
click at [339, 251] on div "2,001 - 5,000 2,001 - 5,000" at bounding box center [437, 265] width 308 height 36
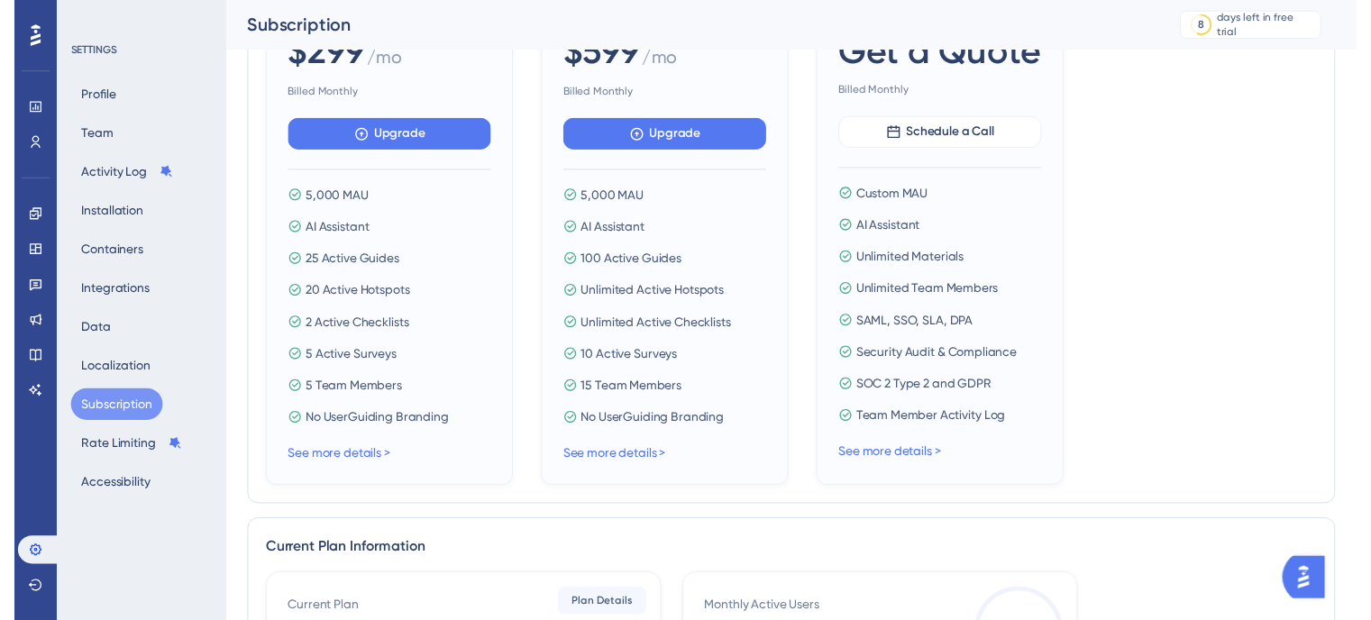
scroll to position [0, 0]
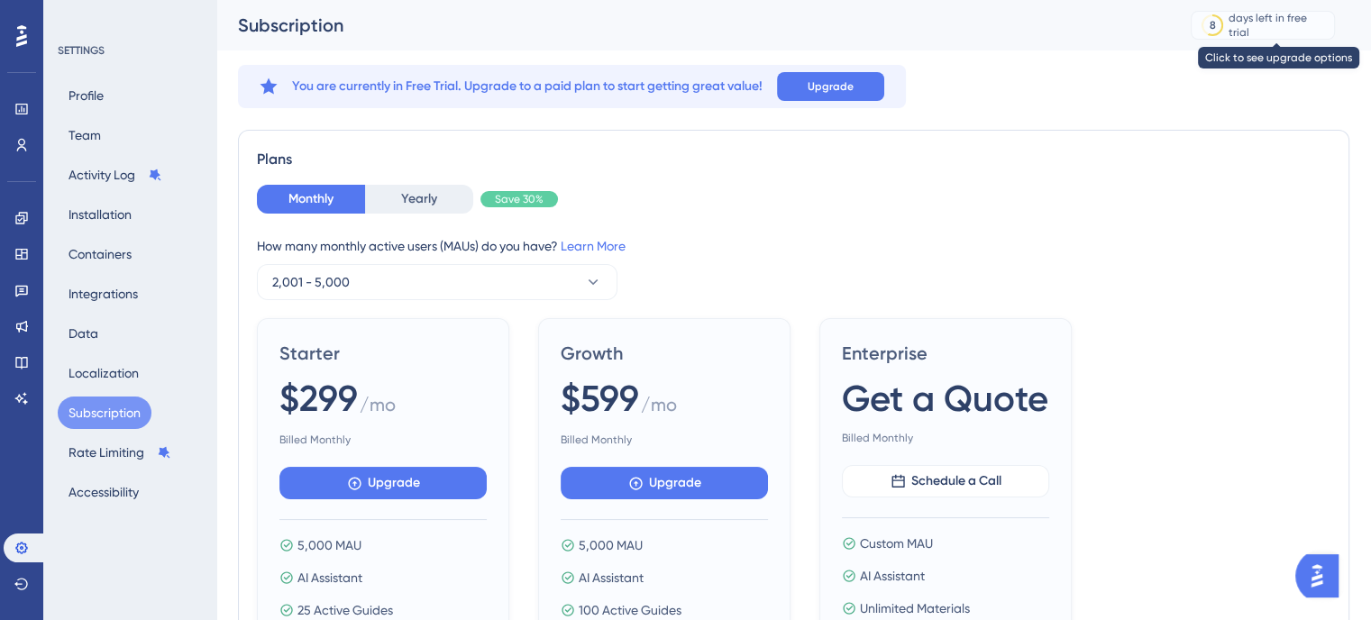
click at [1283, 29] on div "days left in free trial" at bounding box center [1278, 25] width 100 height 29
